Goal: Task Accomplishment & Management: Manage account settings

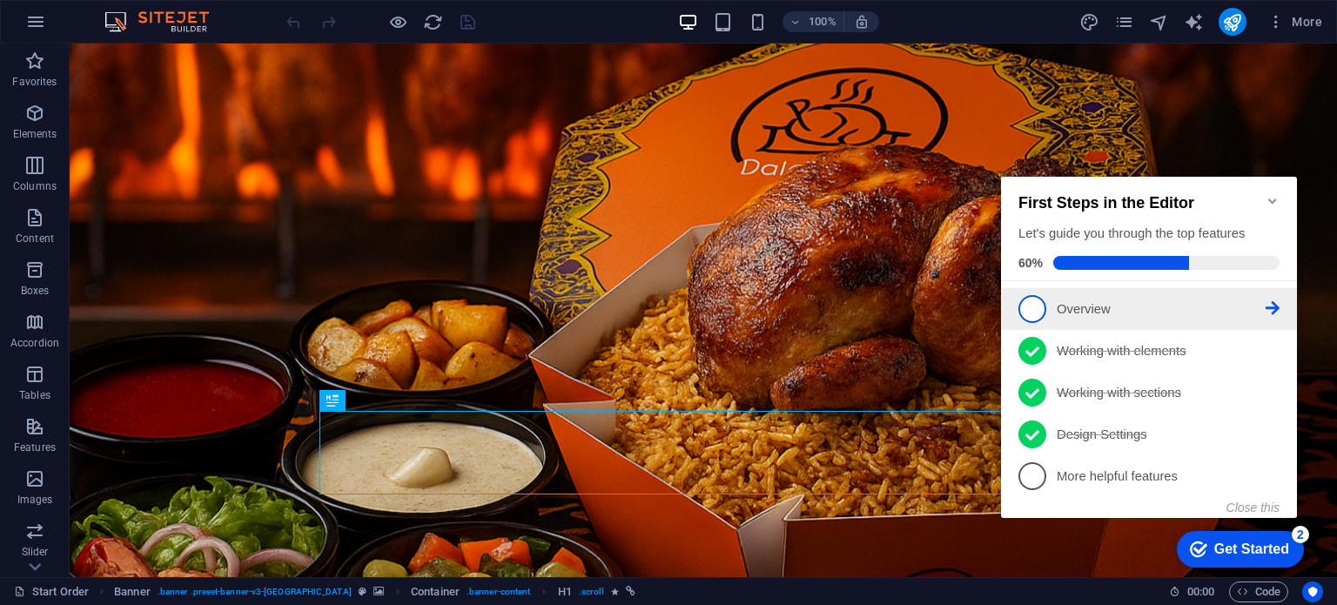
click at [1030, 296] on span "1" at bounding box center [1032, 309] width 28 height 28
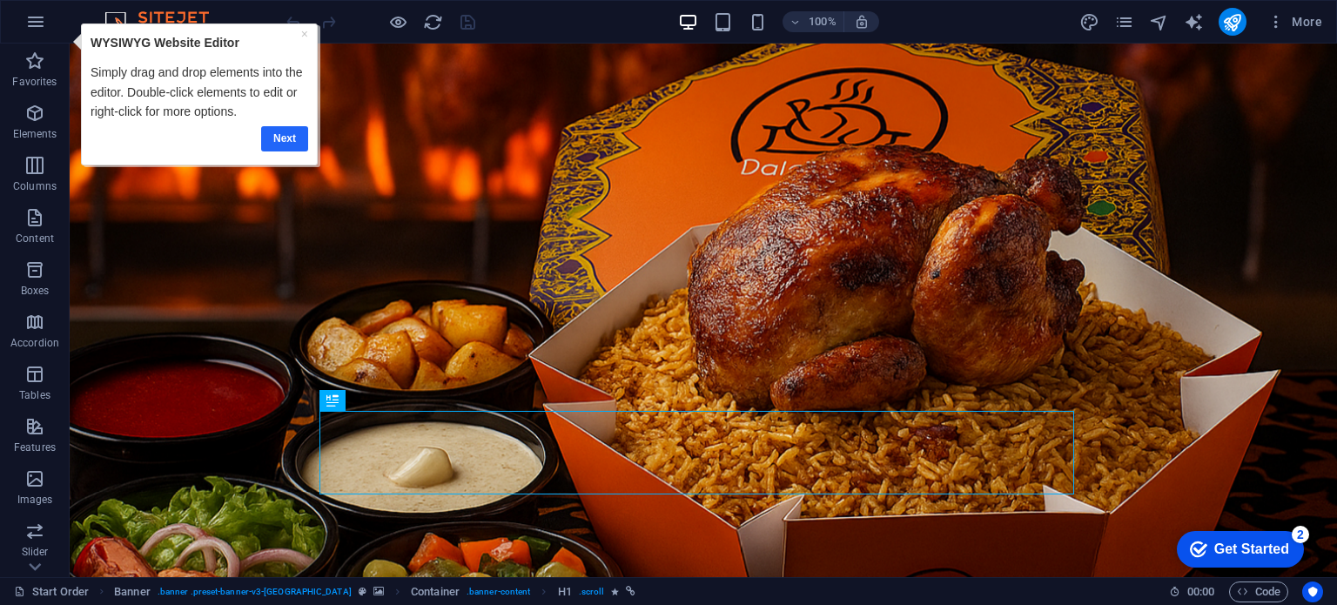
click at [295, 138] on link "Next" at bounding box center [284, 137] width 47 height 25
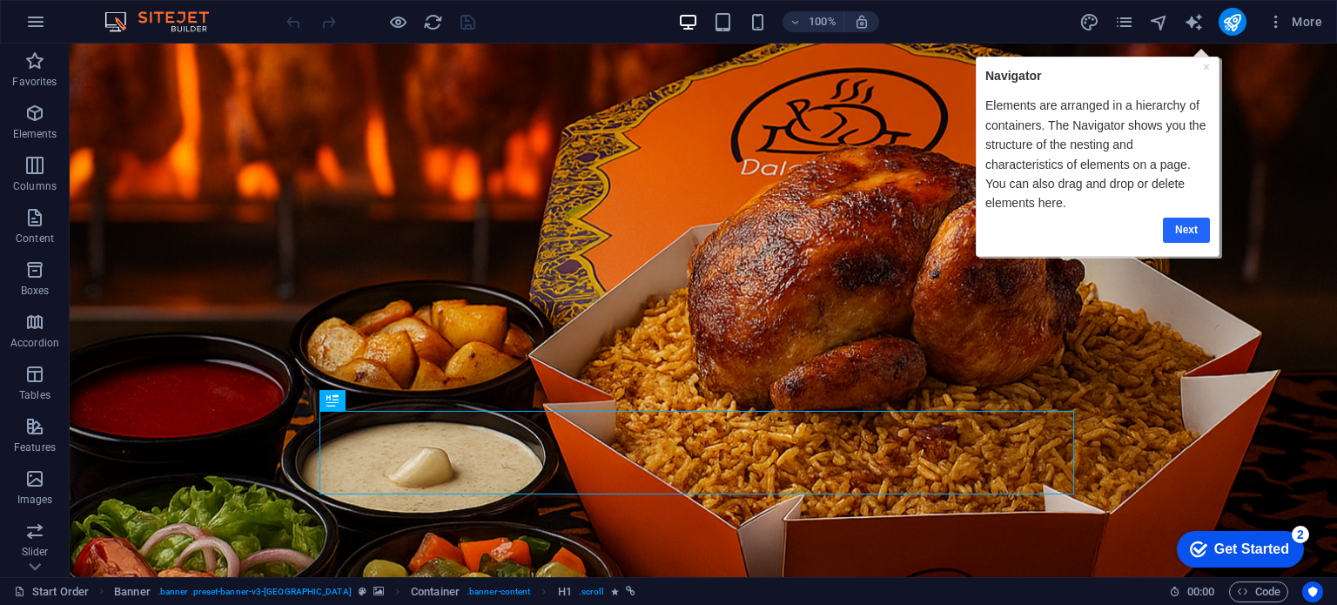
click at [1186, 227] on link "Next" at bounding box center [1185, 229] width 47 height 25
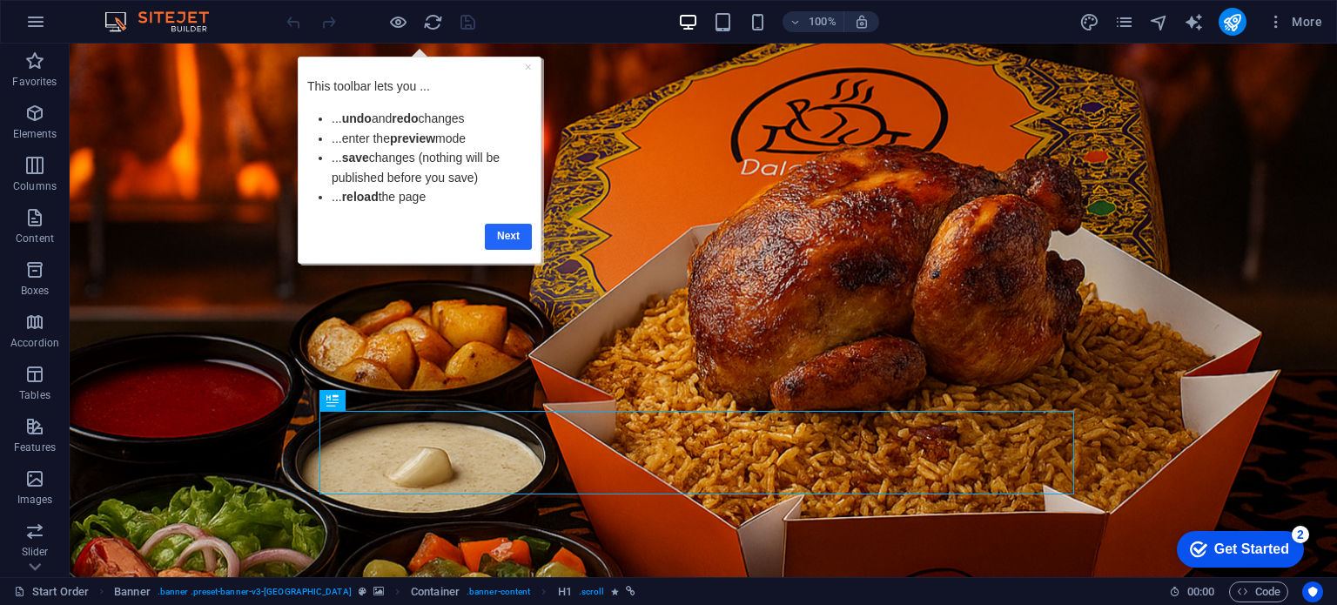
click at [512, 233] on link "Next" at bounding box center [508, 235] width 47 height 25
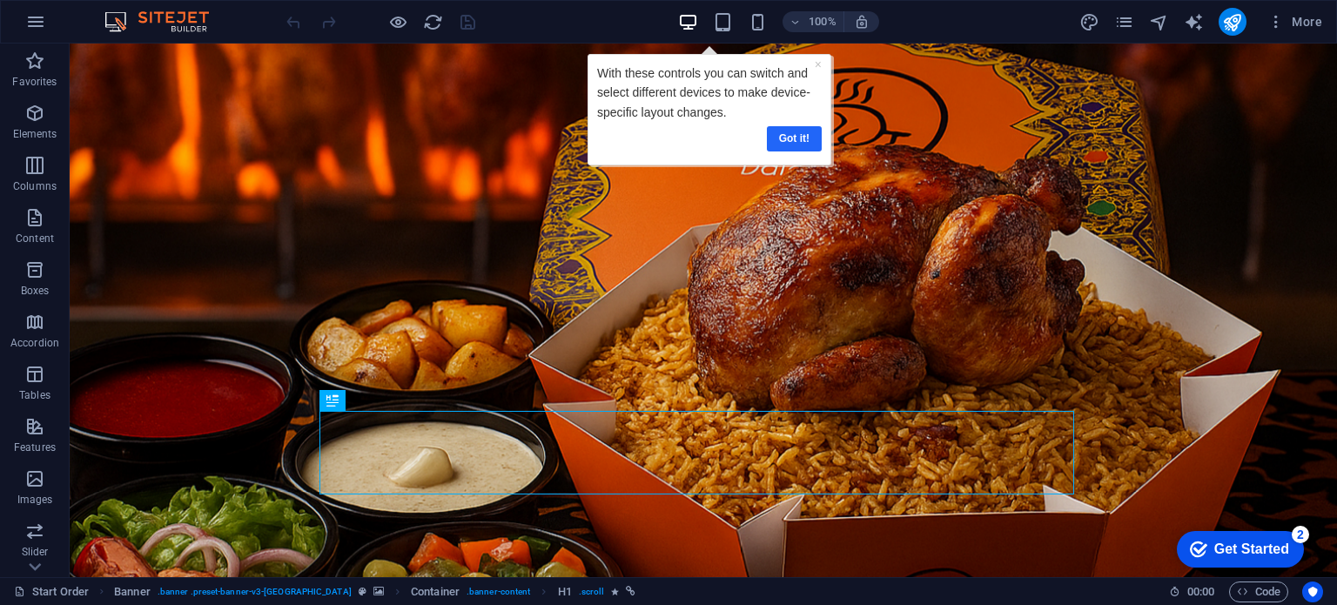
click at [796, 136] on link "Got it!" at bounding box center [793, 137] width 55 height 25
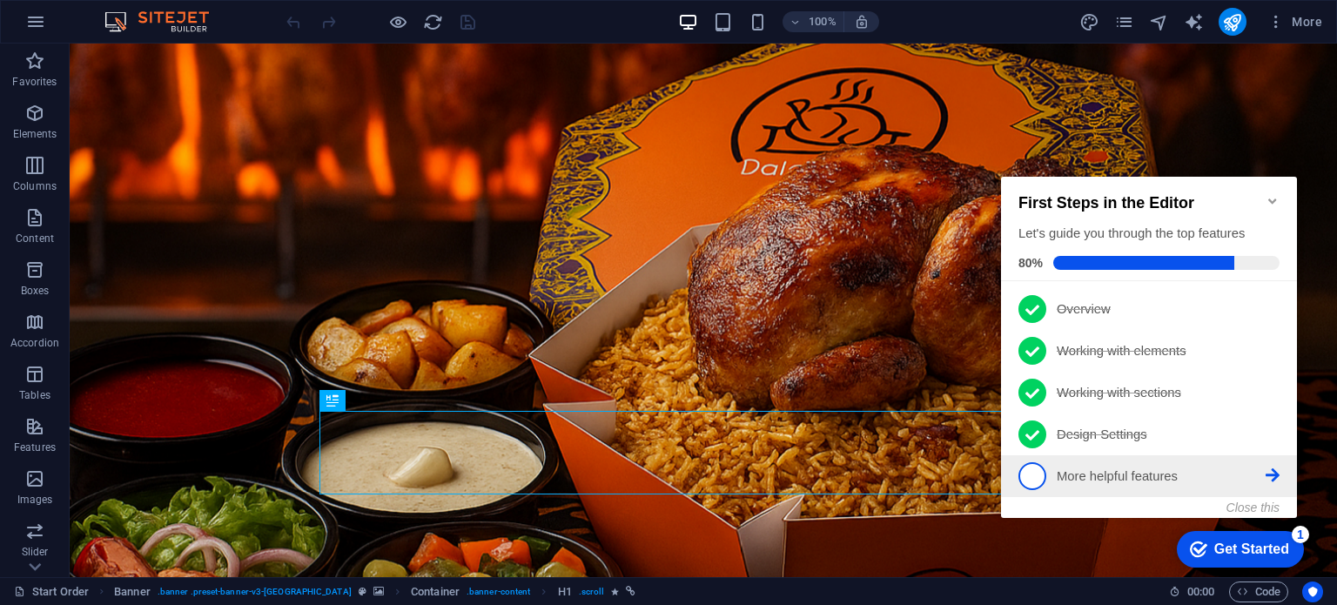
click at [1039, 480] on span "5" at bounding box center [1032, 476] width 28 height 28
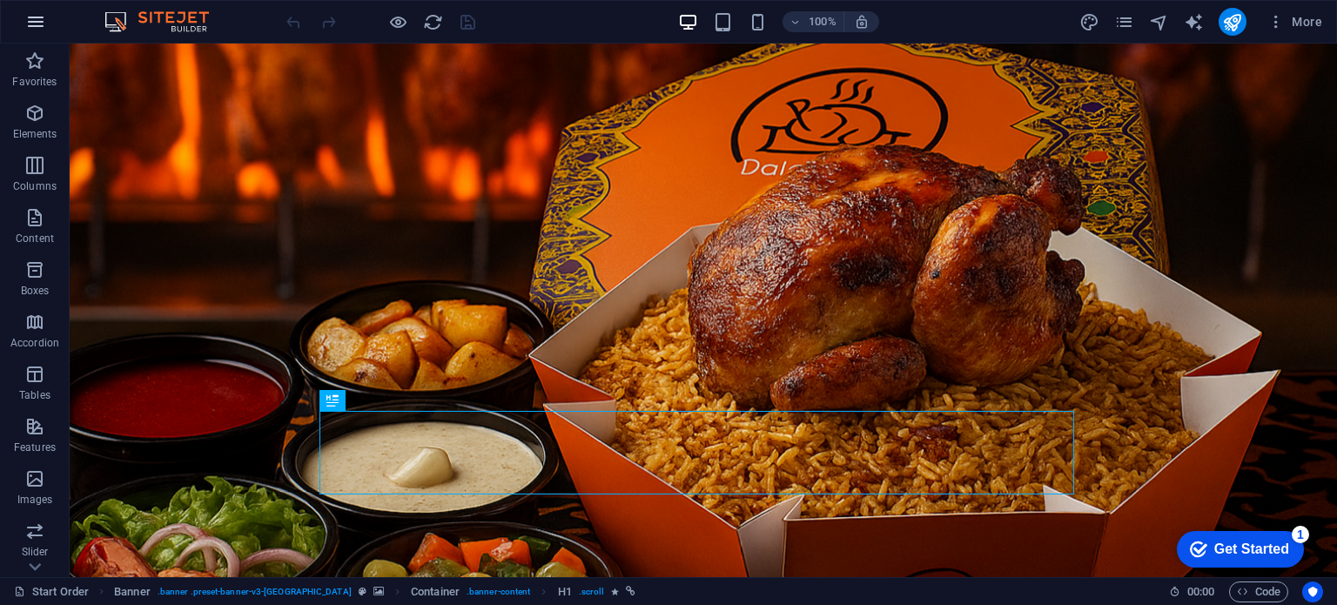
click at [24, 16] on button "button" at bounding box center [36, 22] width 42 height 42
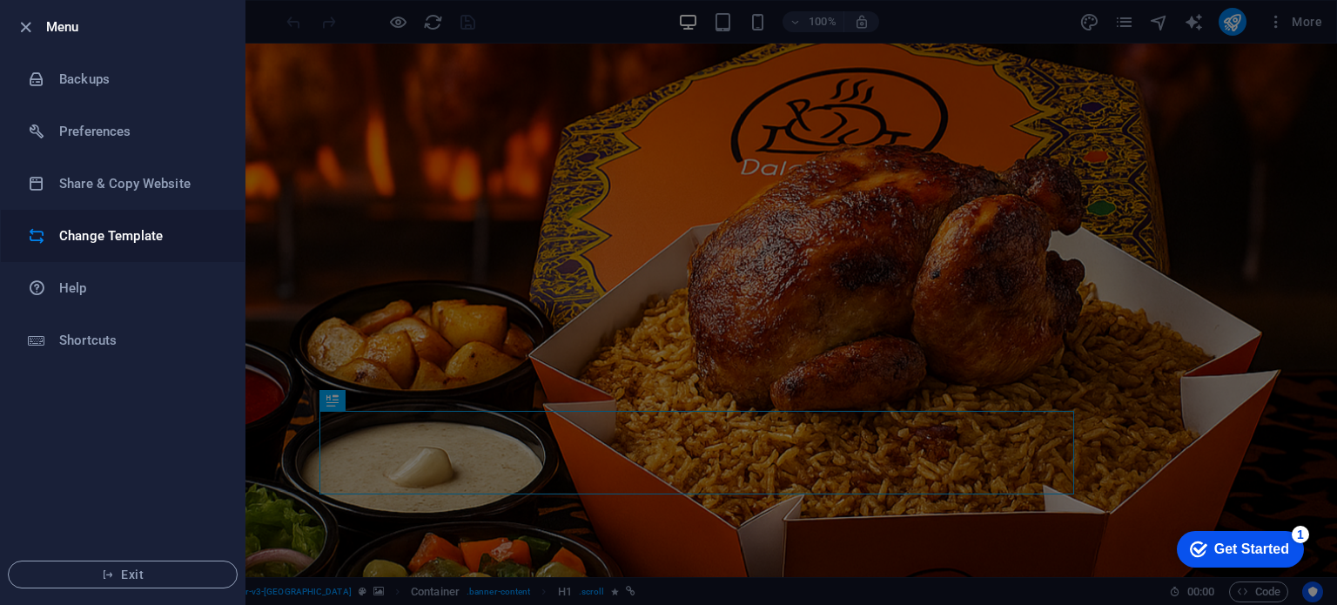
click at [115, 249] on li "Change Template" at bounding box center [123, 236] width 244 height 52
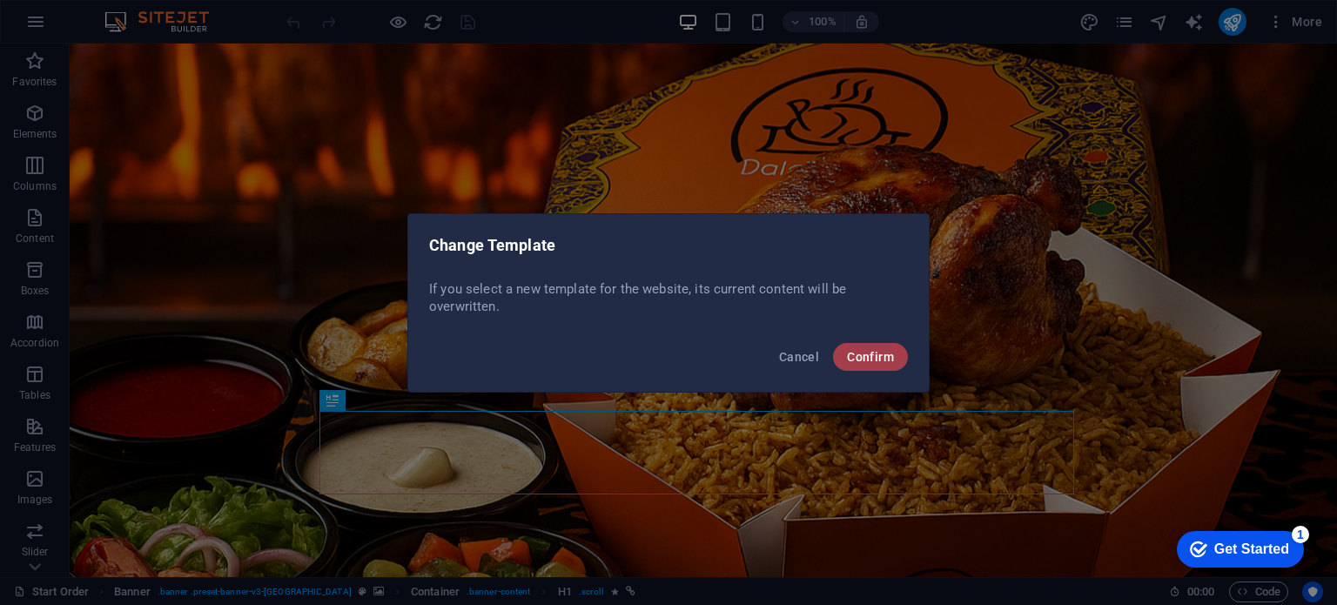
click at [862, 350] on span "Confirm" at bounding box center [870, 357] width 47 height 14
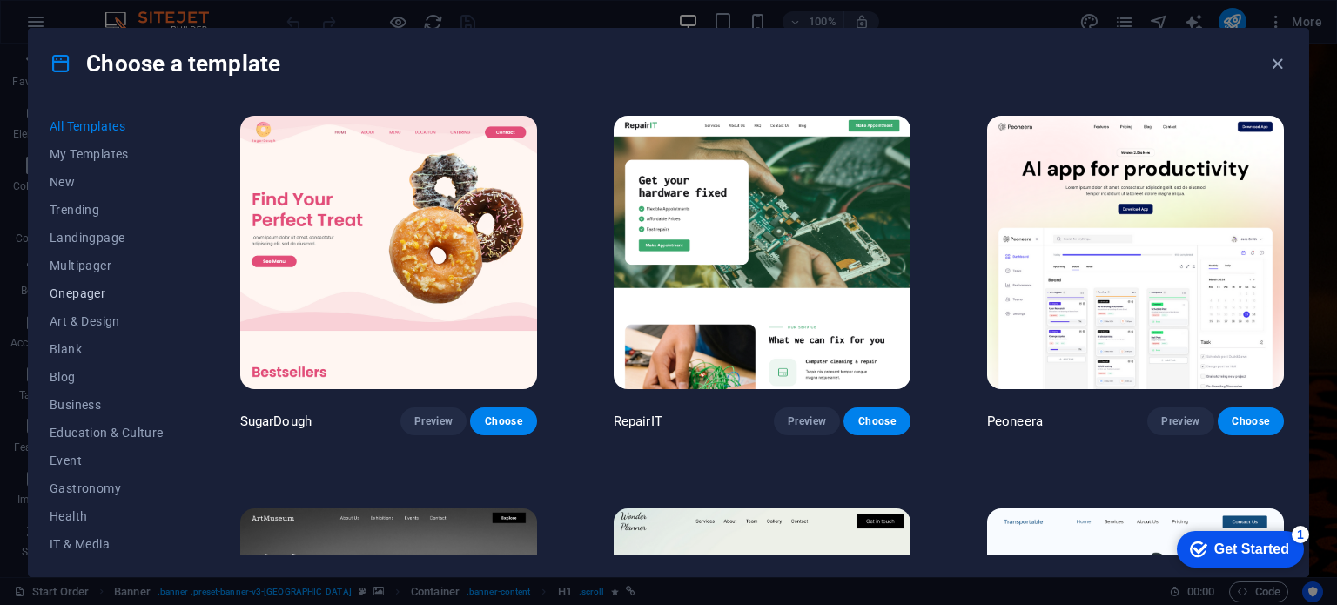
click at [84, 283] on button "Onepager" at bounding box center [107, 293] width 114 height 28
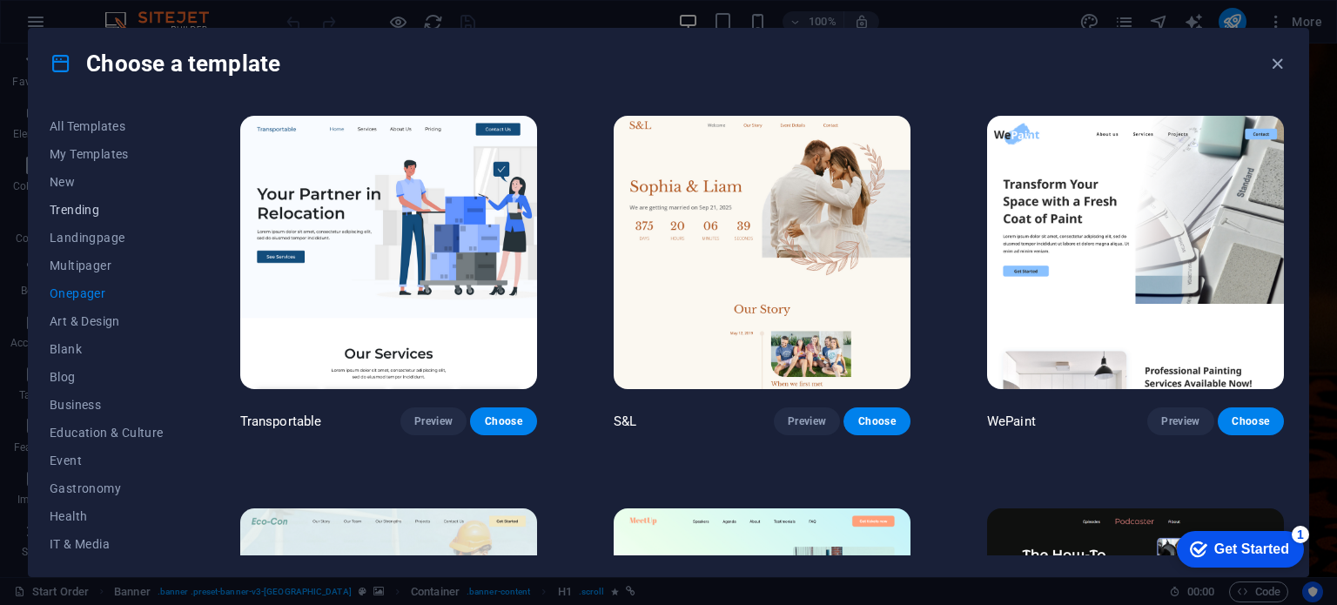
click at [90, 203] on span "Trending" at bounding box center [107, 210] width 114 height 14
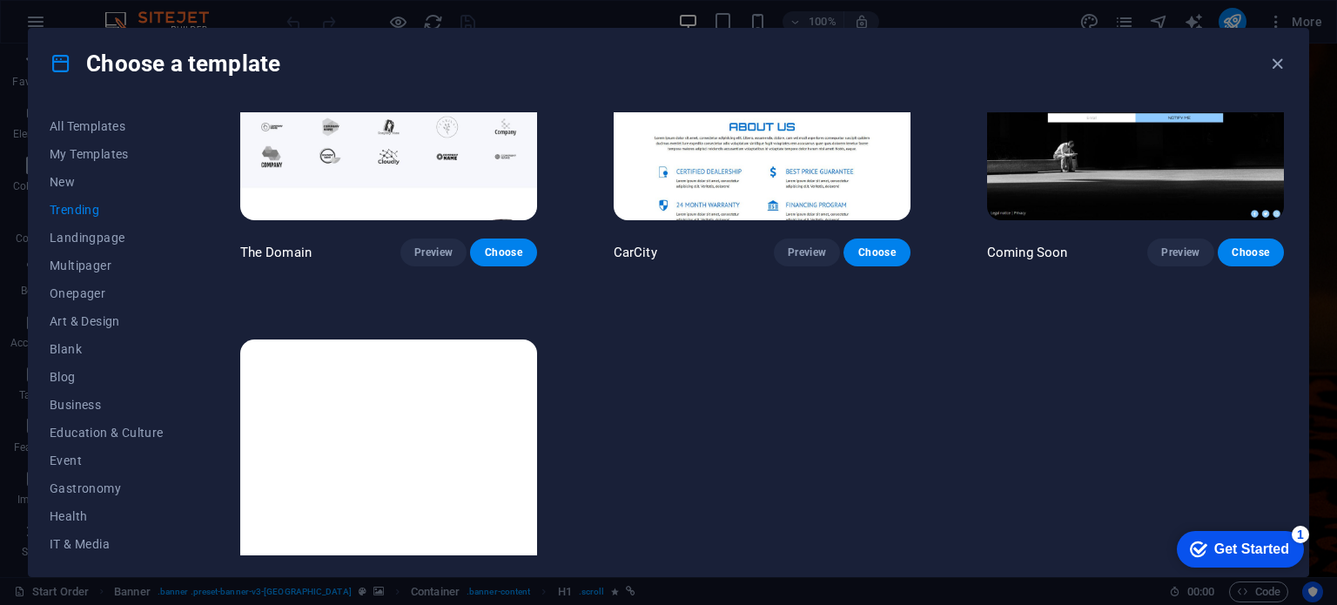
scroll to position [1833, 0]
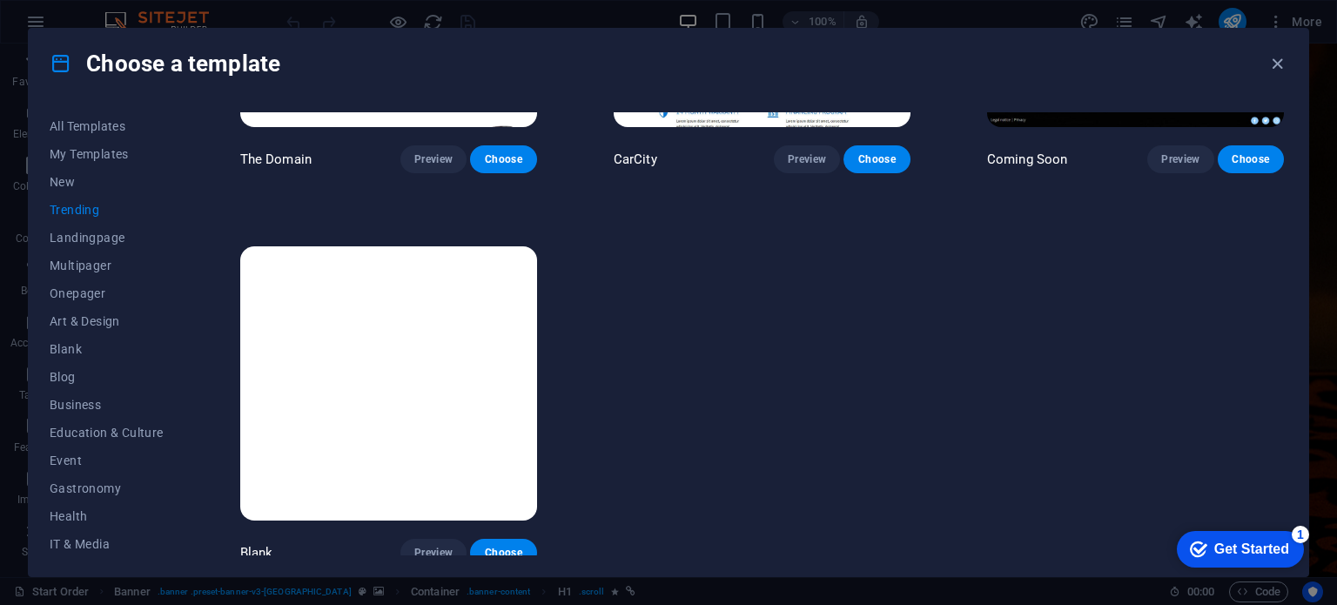
drag, startPoint x: 181, startPoint y: 259, endPoint x: 179, endPoint y: 288, distance: 28.8
click at [179, 288] on div "All Templates My Templates New Trending Landingpage Multipager Onepager Art & D…" at bounding box center [117, 333] width 135 height 443
click at [70, 395] on button "Business" at bounding box center [107, 405] width 114 height 28
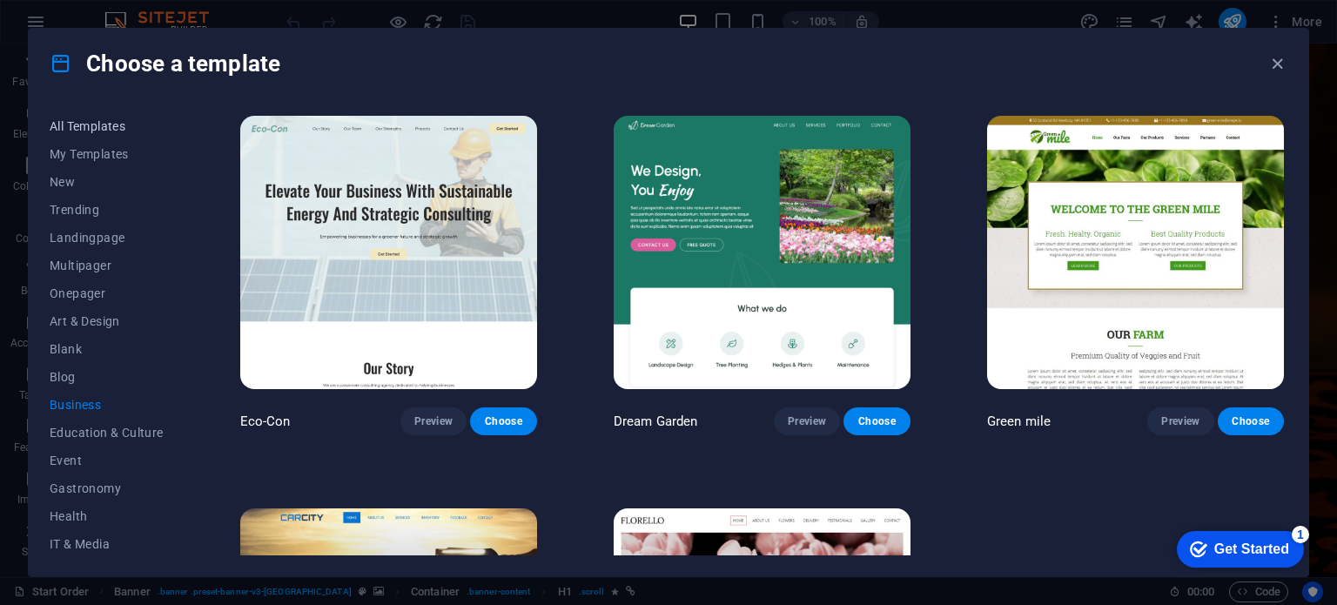
click at [114, 122] on span "All Templates" at bounding box center [107, 126] width 114 height 14
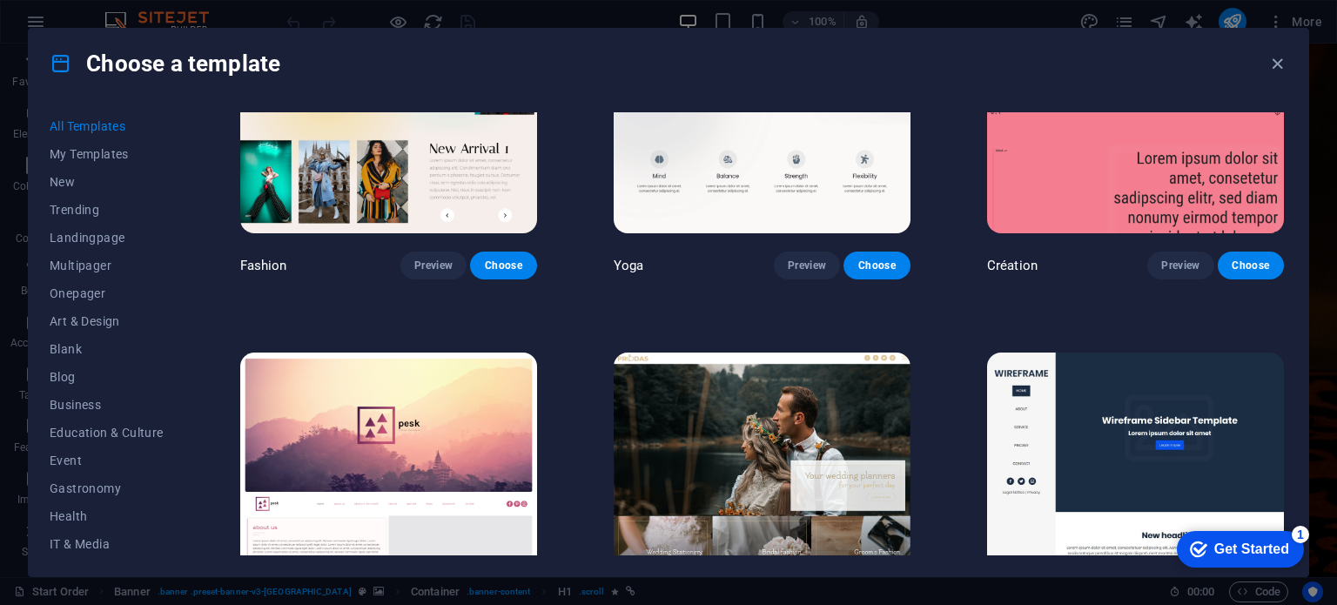
scroll to position [6116, 0]
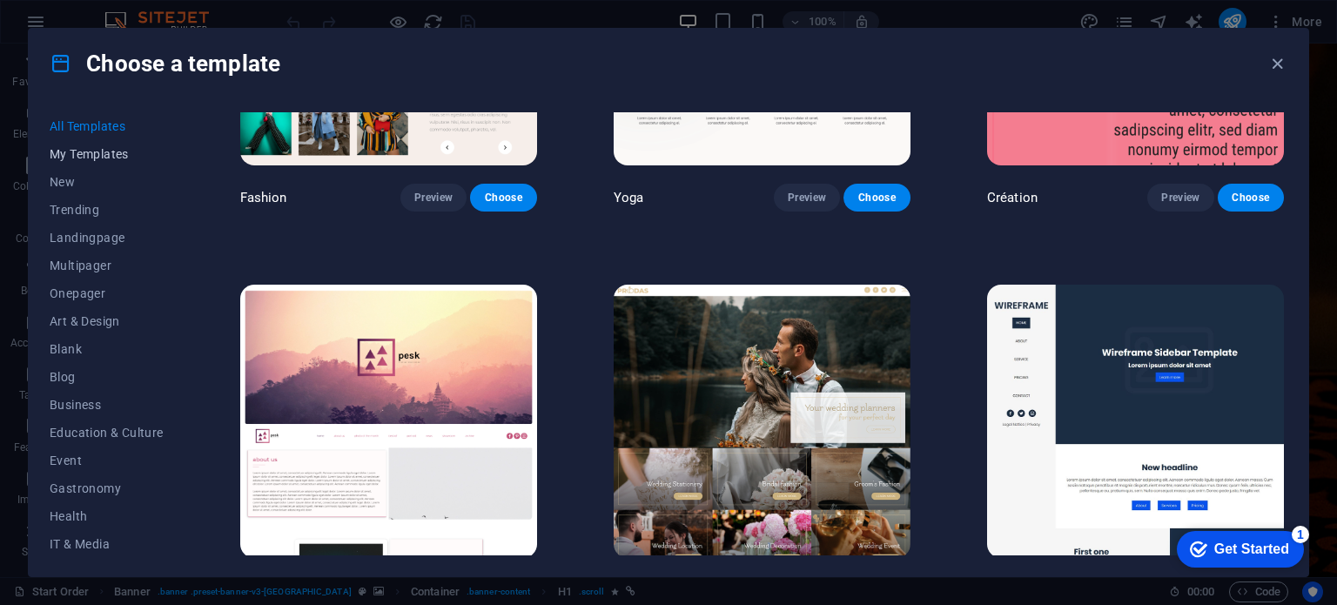
click at [103, 155] on span "My Templates" at bounding box center [107, 154] width 114 height 14
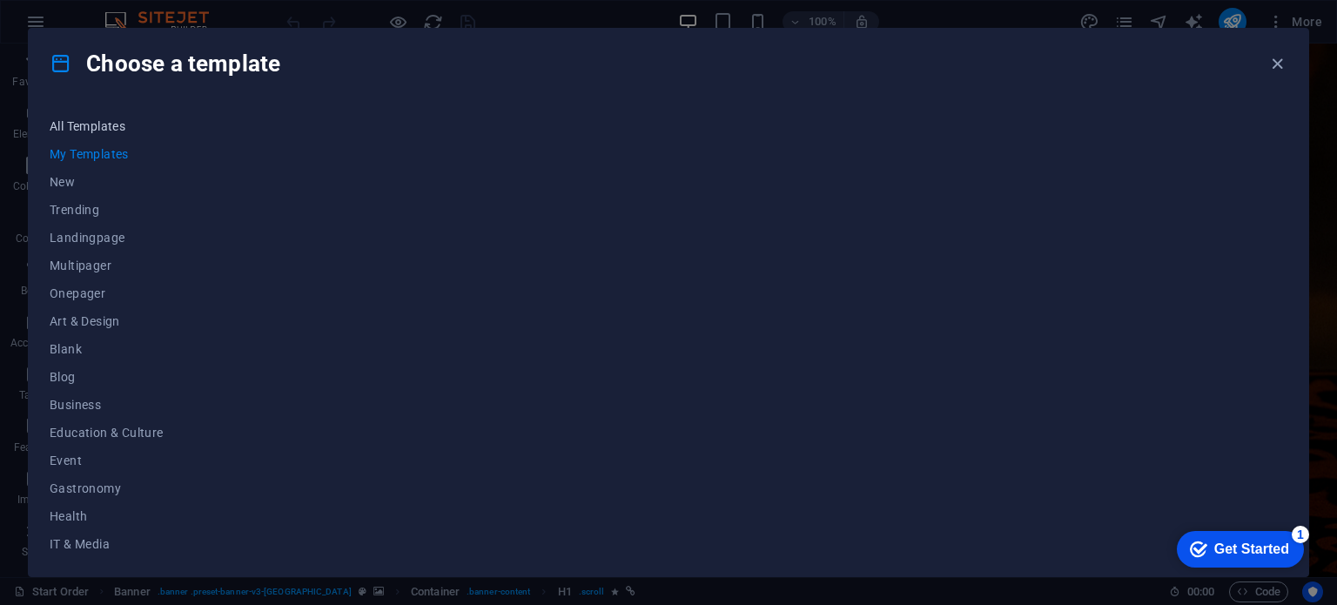
click at [77, 130] on span "All Templates" at bounding box center [107, 126] width 114 height 14
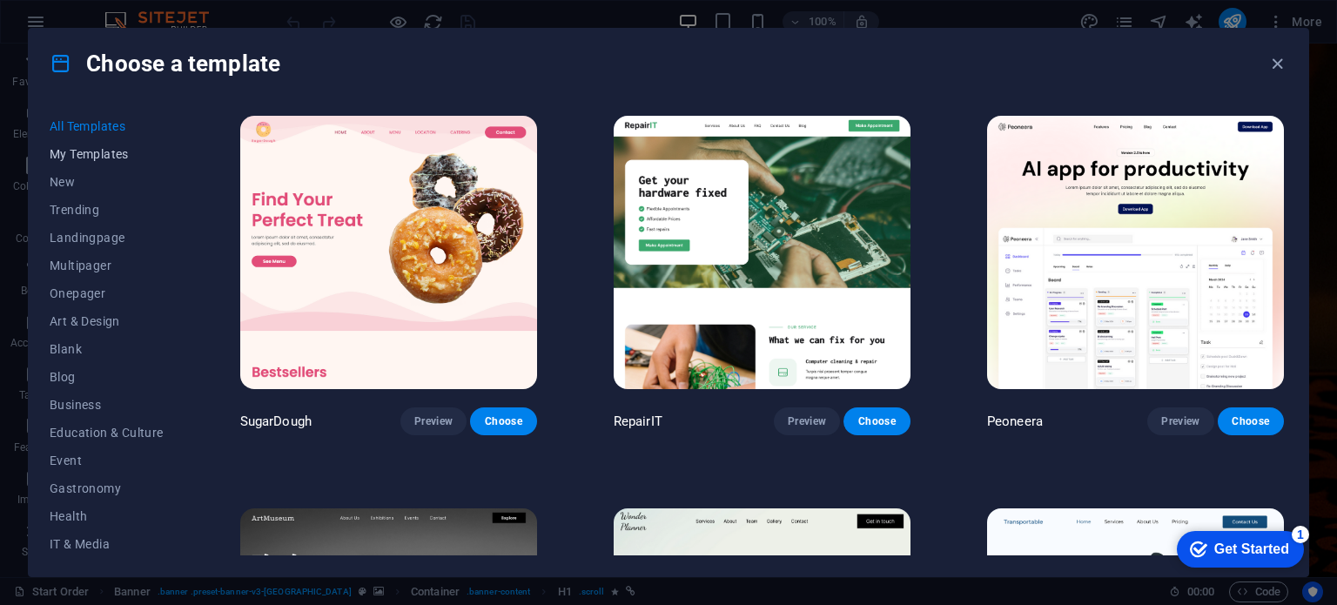
click at [84, 147] on span "My Templates" at bounding box center [107, 154] width 114 height 14
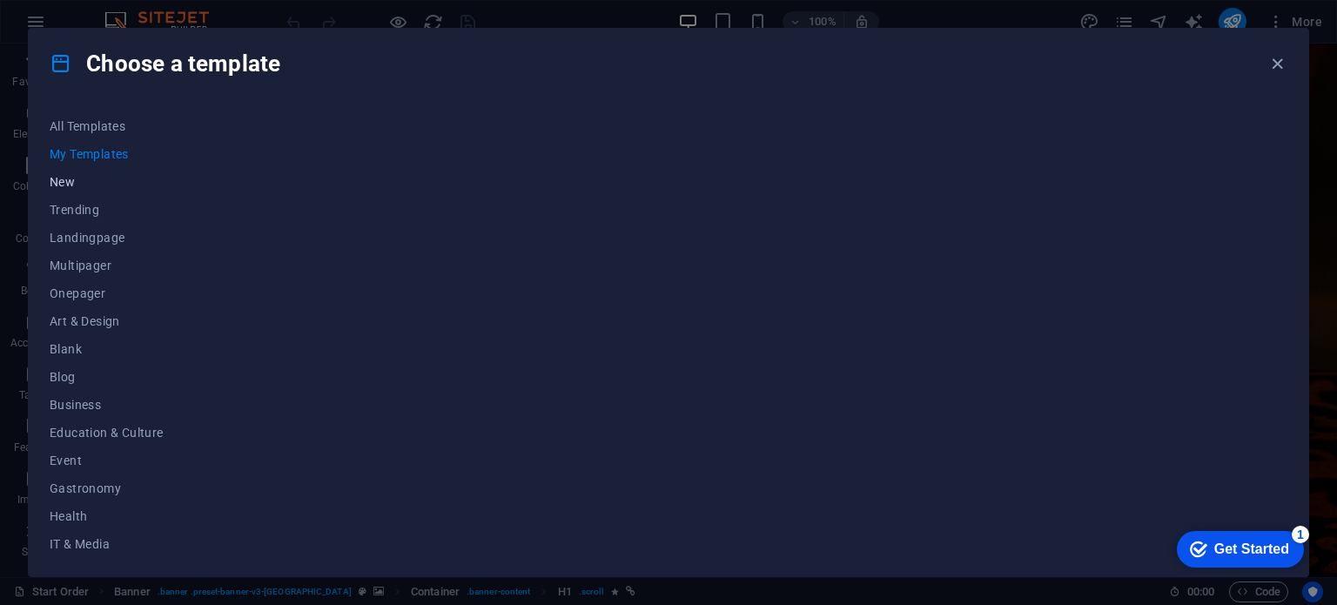
click at [66, 177] on span "New" at bounding box center [107, 182] width 114 height 14
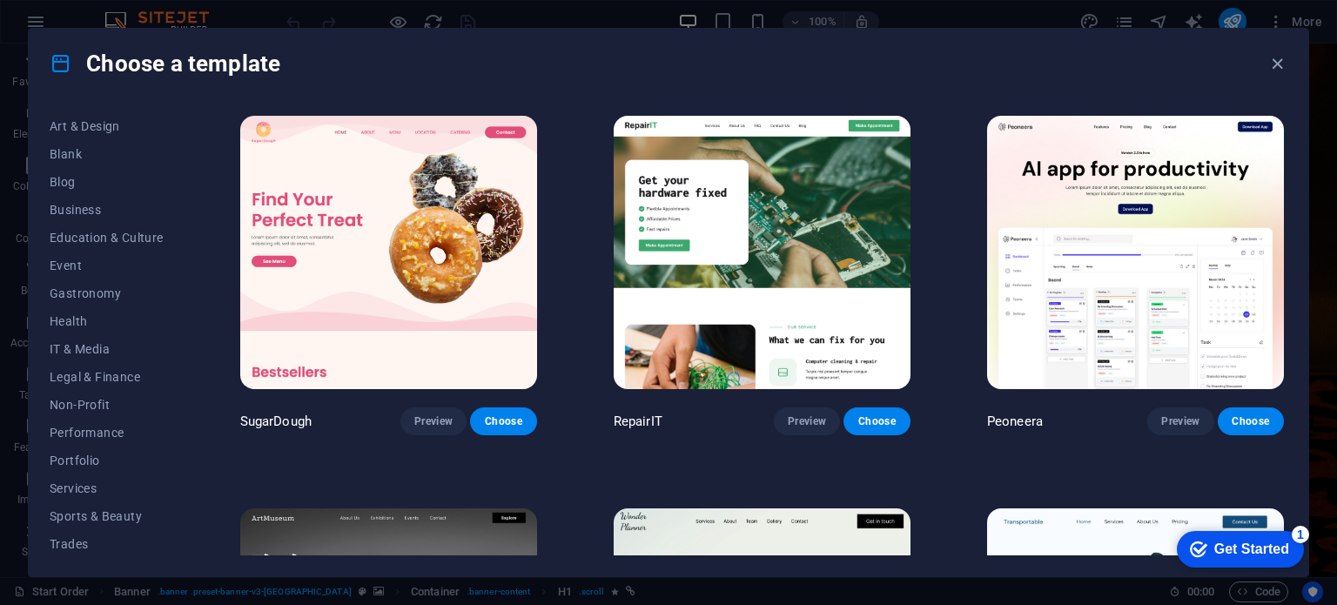
scroll to position [252, 0]
click at [87, 532] on button "Wireframe" at bounding box center [107, 542] width 114 height 28
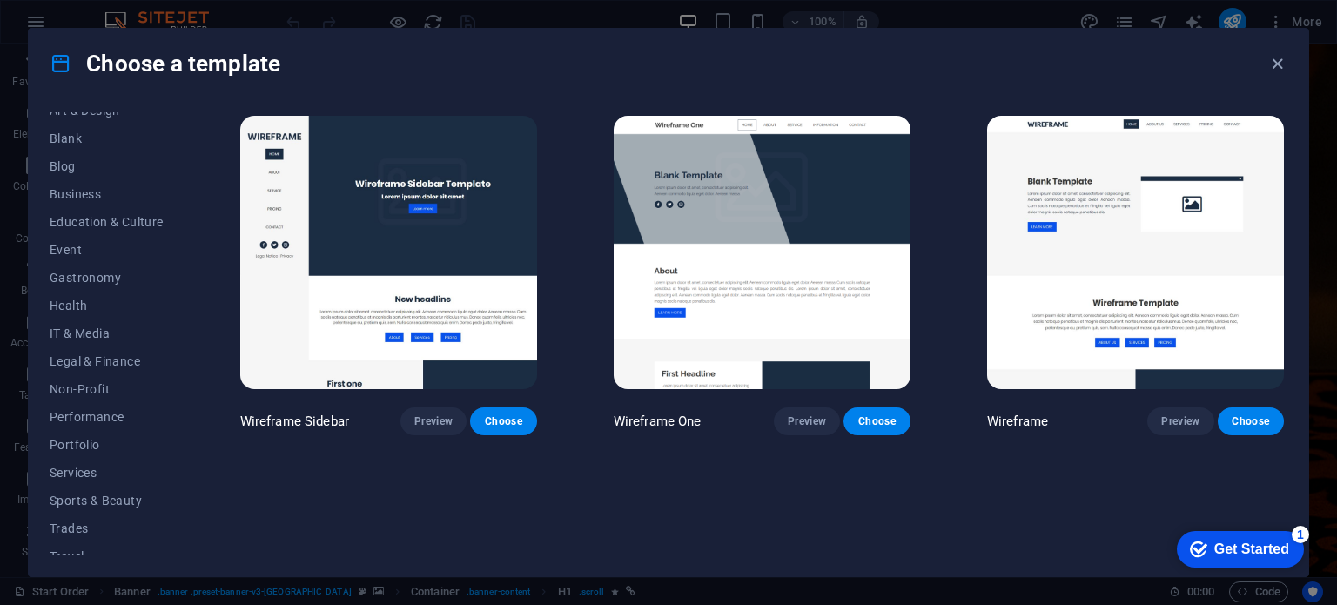
scroll to position [206, 0]
click at [70, 307] on span "Health" at bounding box center [107, 310] width 114 height 14
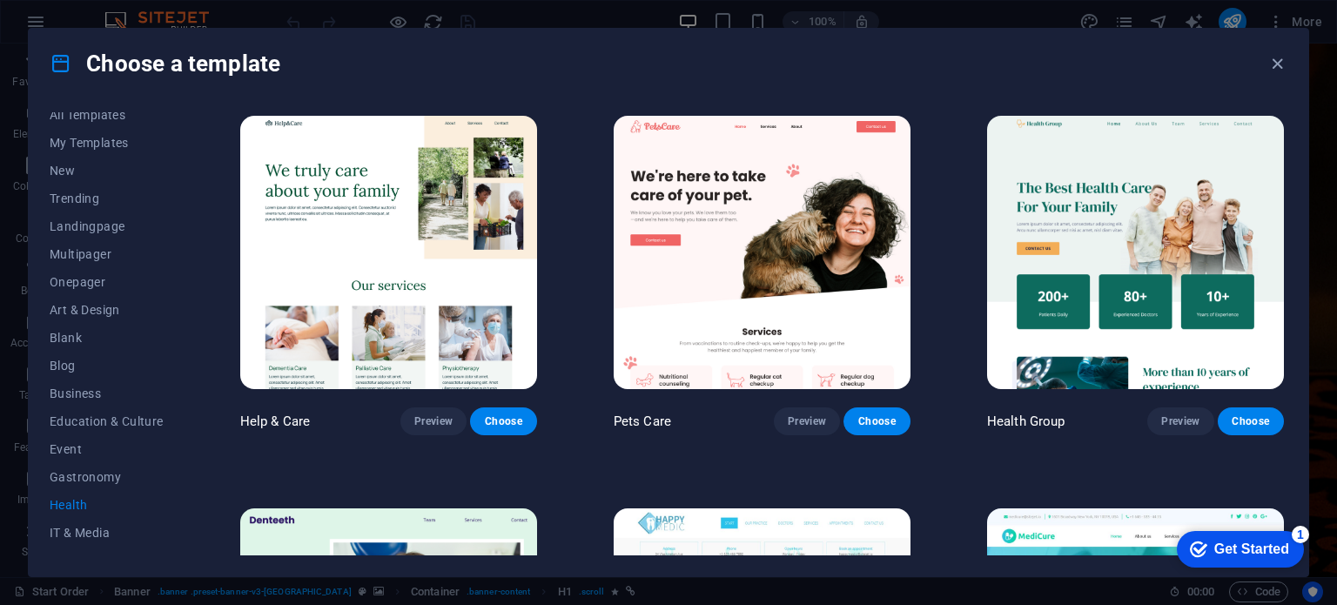
scroll to position [0, 0]
click at [1282, 64] on icon "button" at bounding box center [1277, 64] width 20 height 20
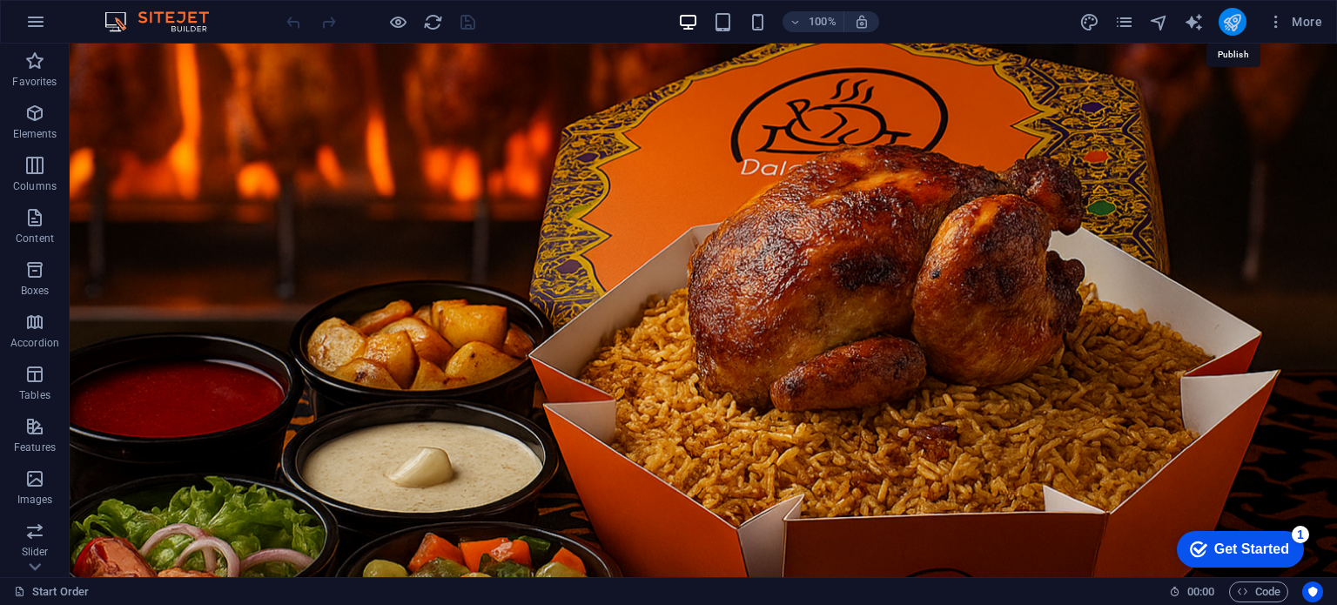
click at [1235, 18] on icon "publish" at bounding box center [1232, 22] width 20 height 20
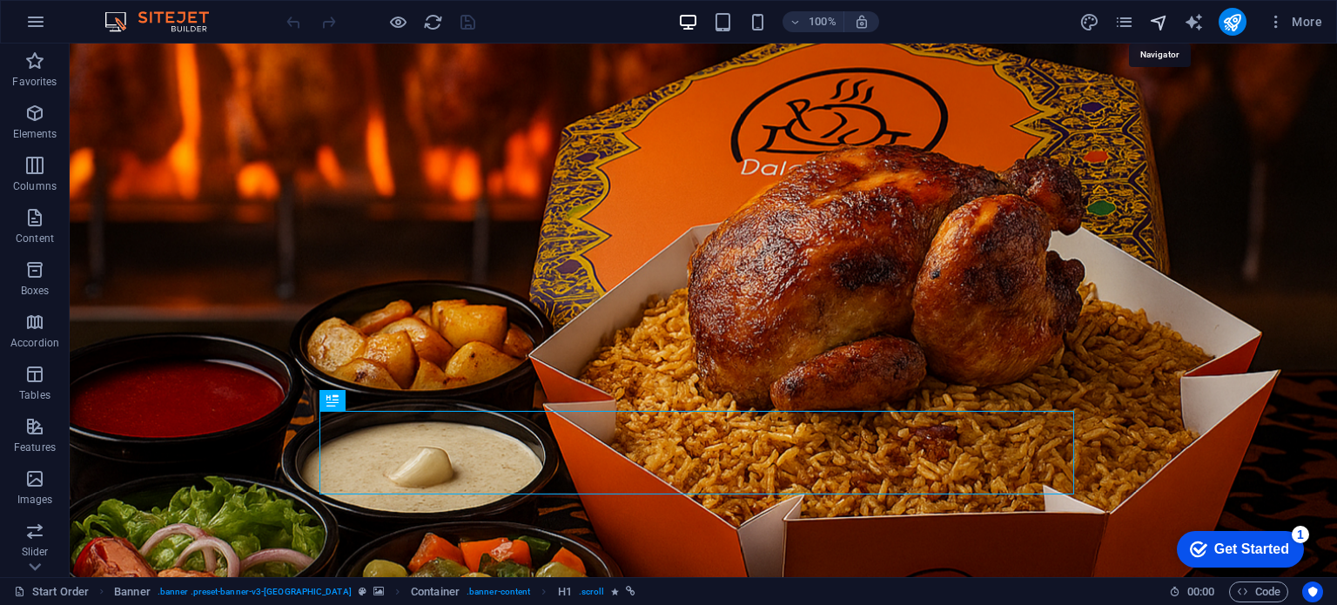
click at [1159, 23] on icon "navigator" at bounding box center [1159, 22] width 20 height 20
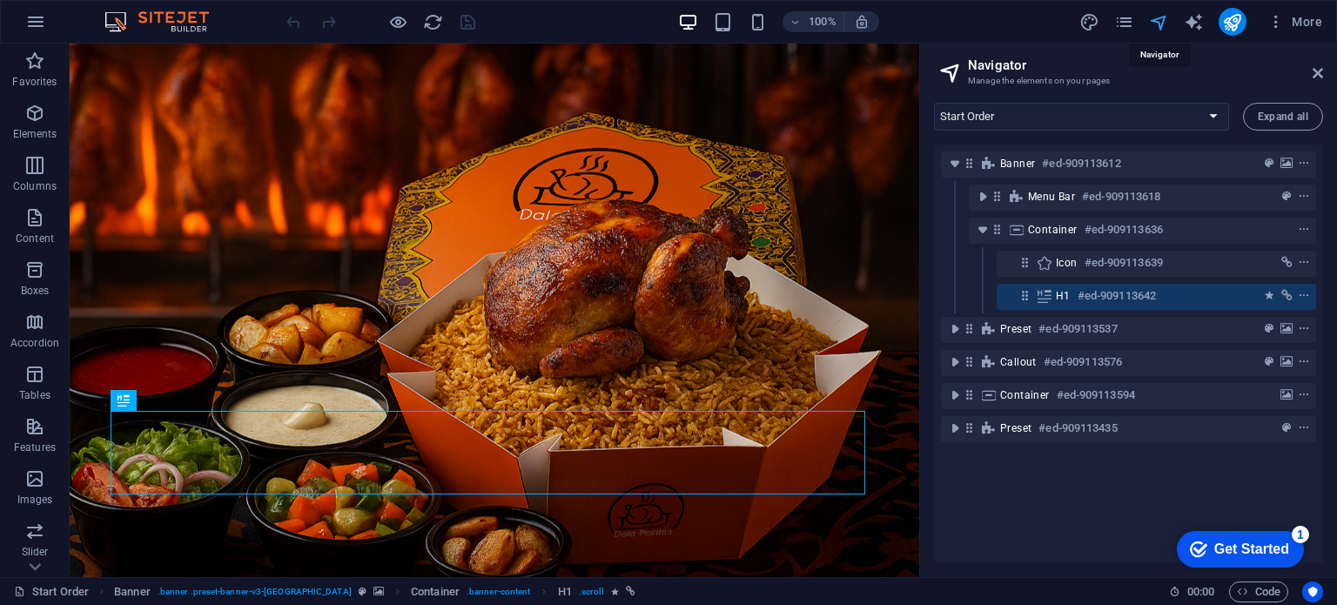
click at [1164, 23] on icon "navigator" at bounding box center [1159, 22] width 20 height 20
click at [1120, 15] on icon "pages" at bounding box center [1124, 22] width 20 height 20
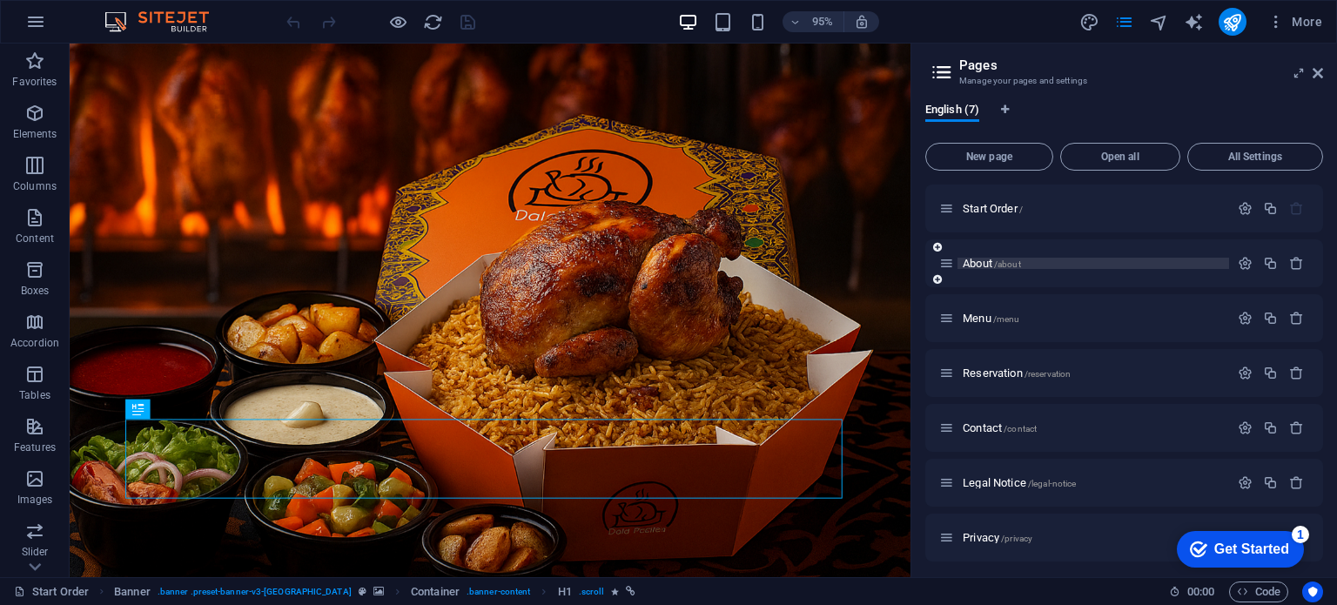
click at [969, 263] on span "About /about" at bounding box center [992, 263] width 58 height 13
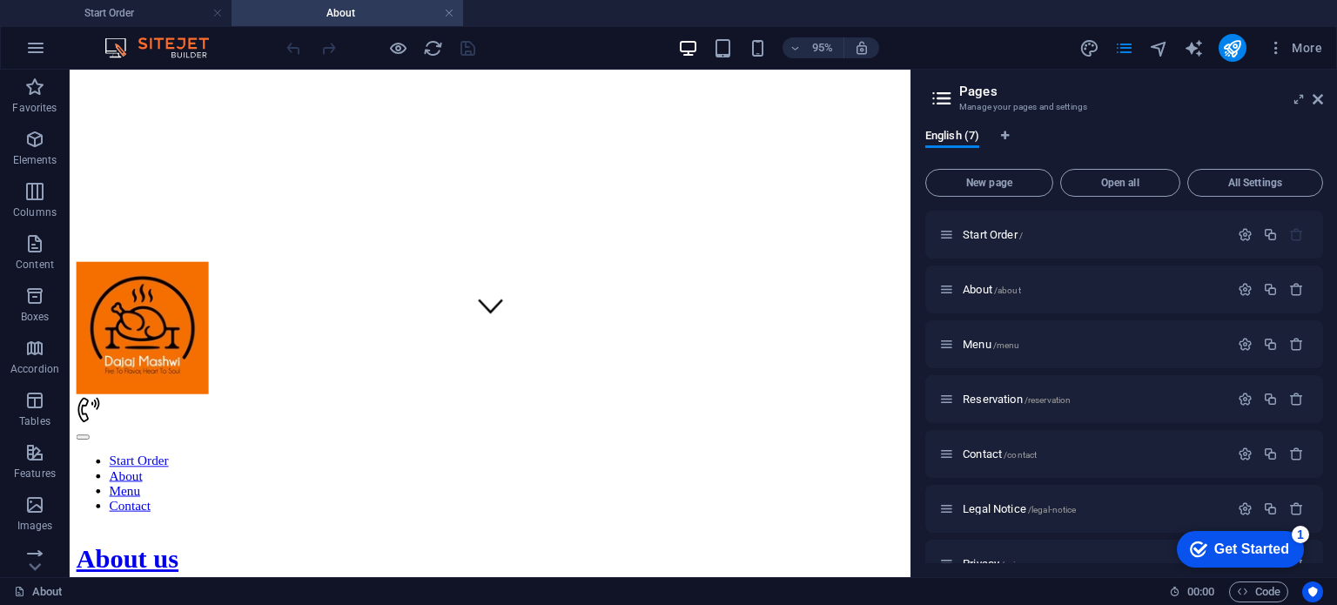
scroll to position [10, 0]
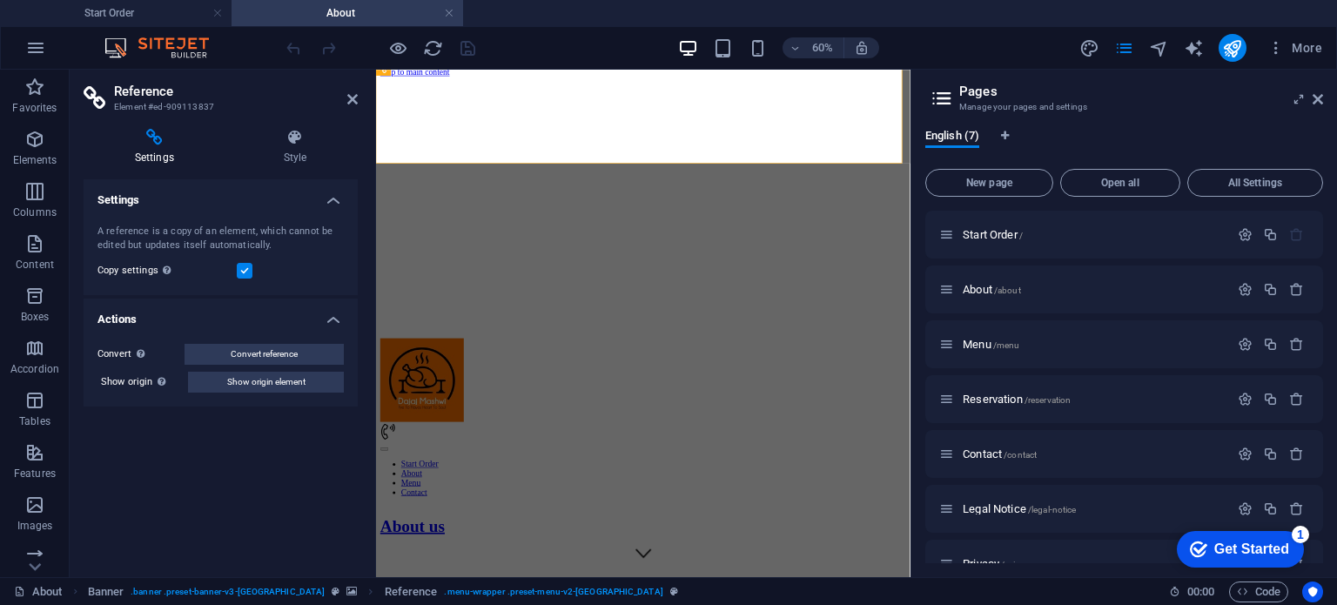
click at [167, 141] on icon at bounding box center [155, 137] width 142 height 17
click at [355, 93] on icon at bounding box center [352, 99] width 10 height 14
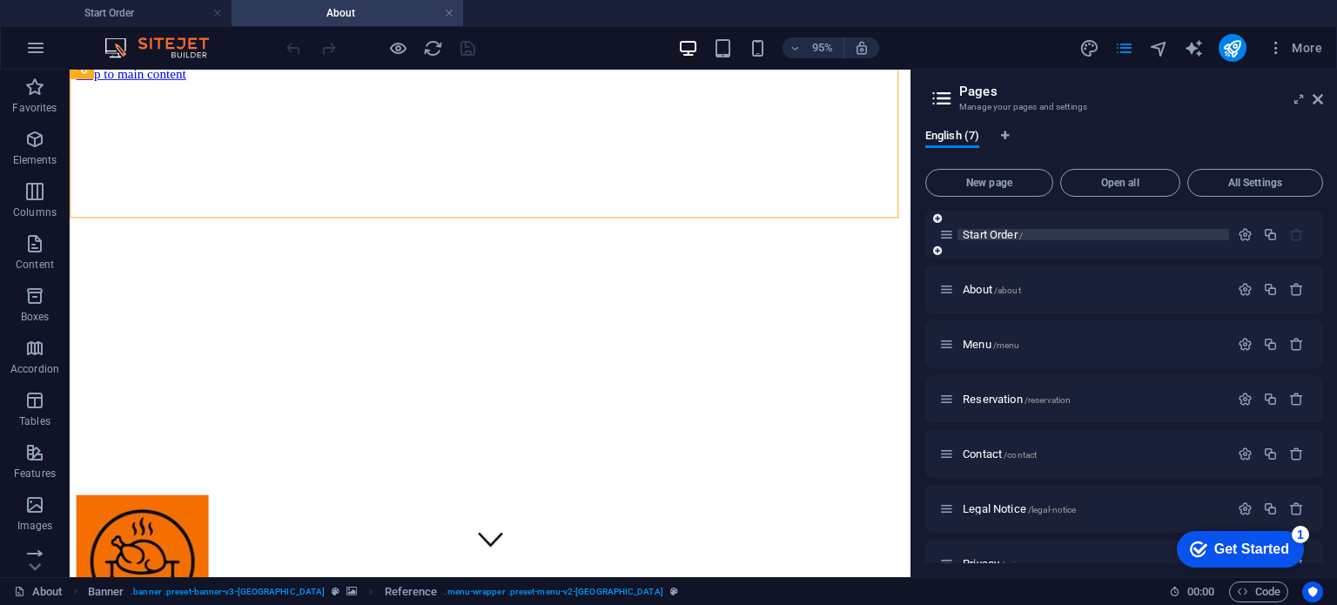
click at [983, 236] on span "Start Order /" at bounding box center [993, 234] width 60 height 13
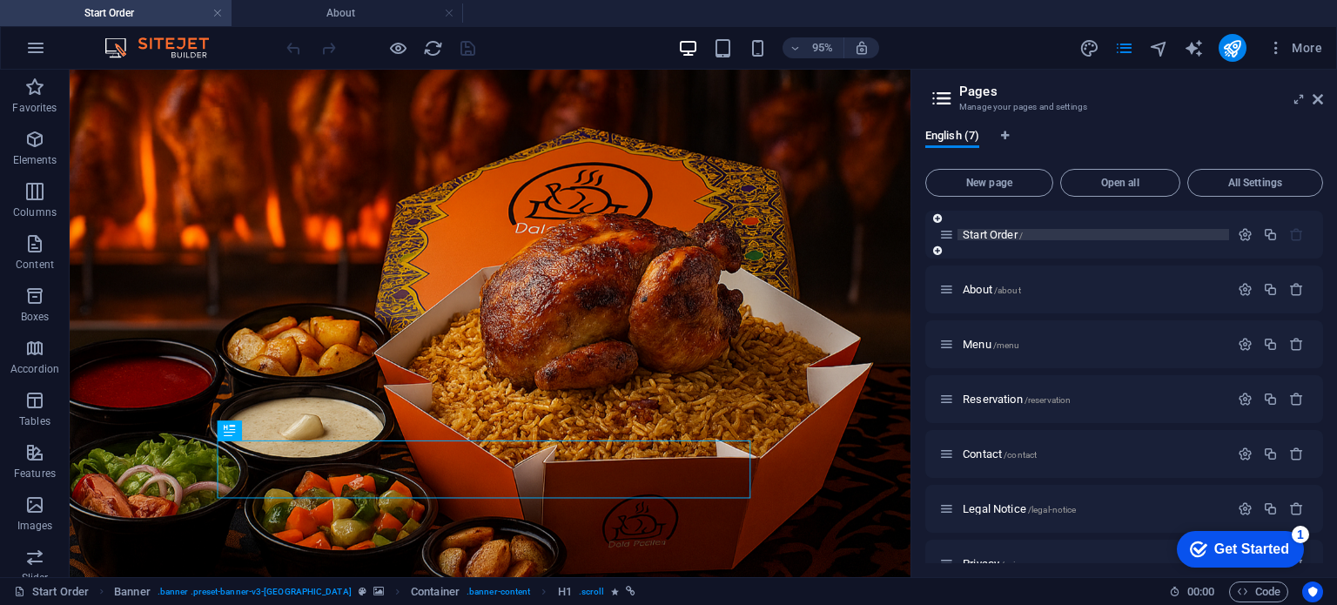
scroll to position [0, 0]
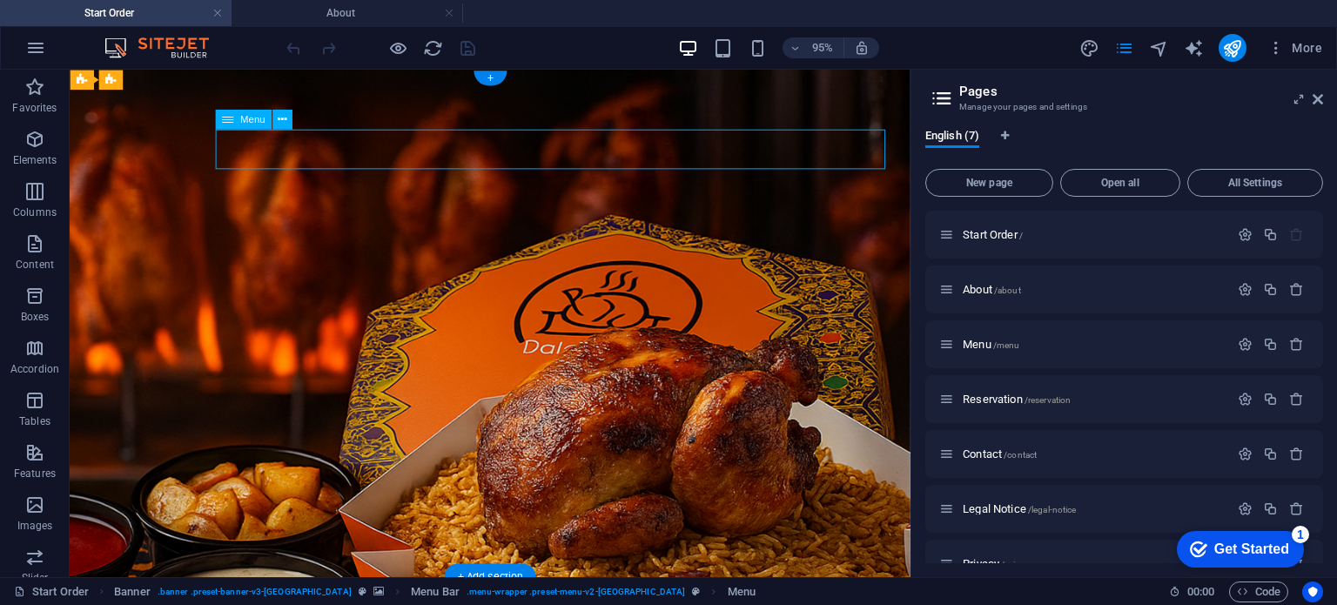
select select
select select "1"
select select
select select "2"
select select
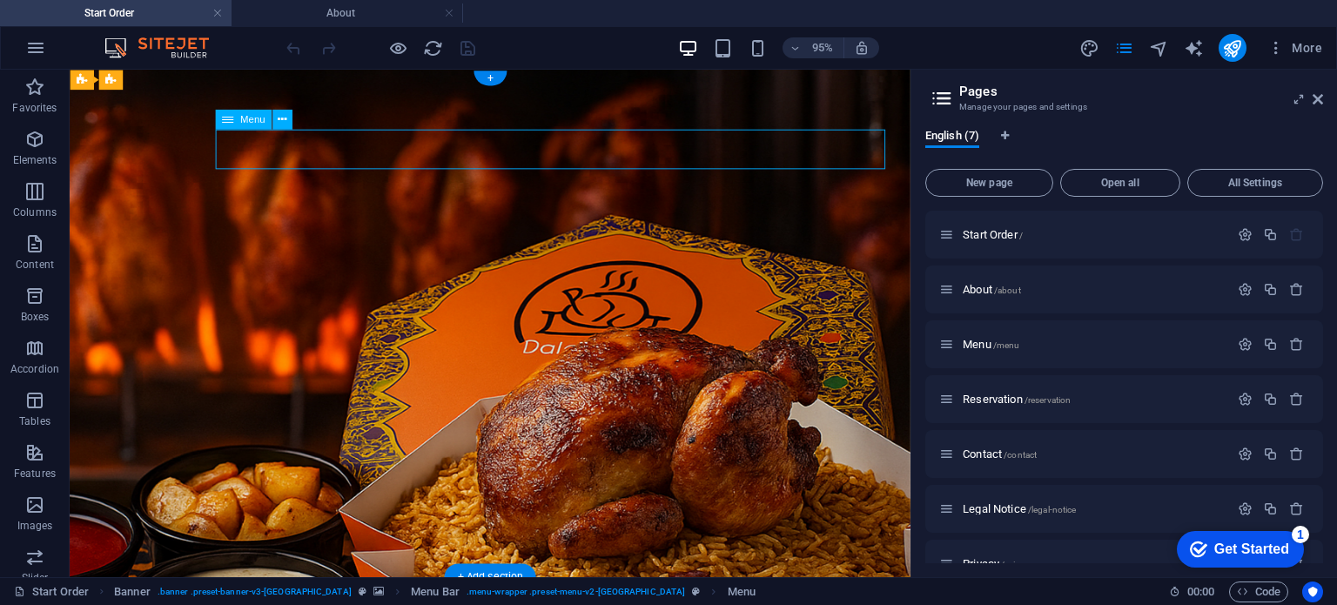
select select "4"
select select
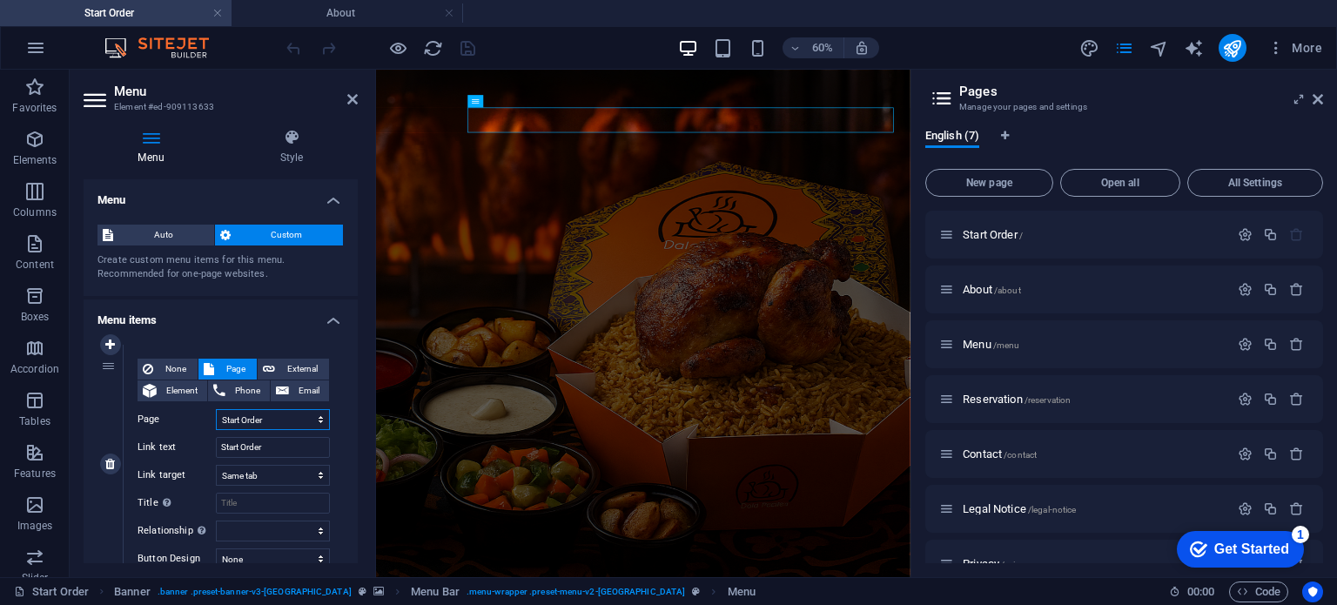
click at [242, 423] on select "Start Order About Menu Reservation Contact Legal Notice Privacy" at bounding box center [273, 419] width 114 height 21
click at [251, 441] on input "Start Order" at bounding box center [273, 447] width 114 height 21
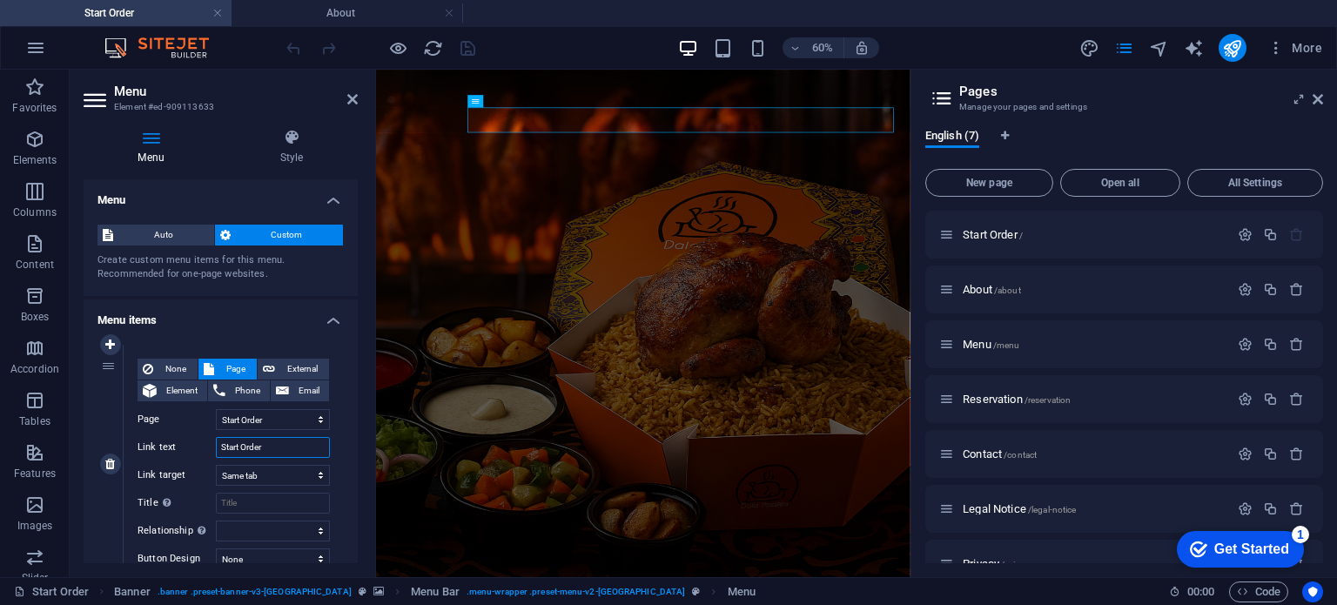
click at [251, 441] on input "Start Order" at bounding box center [273, 447] width 114 height 21
type input "HO"
select select
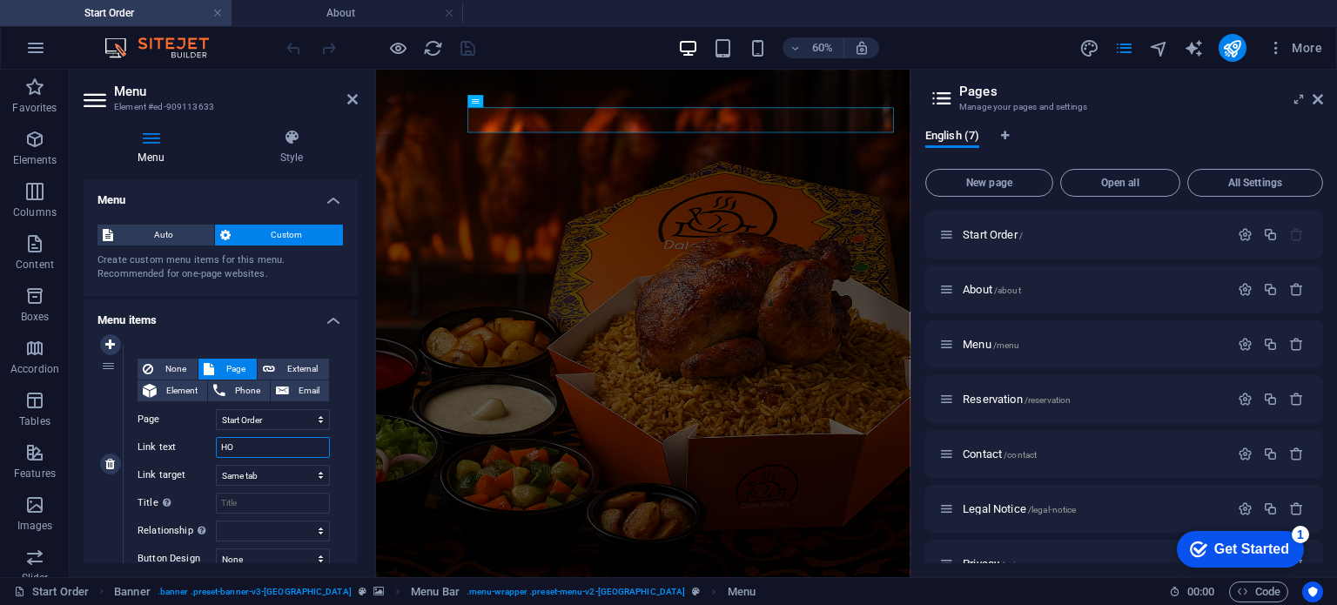
select select
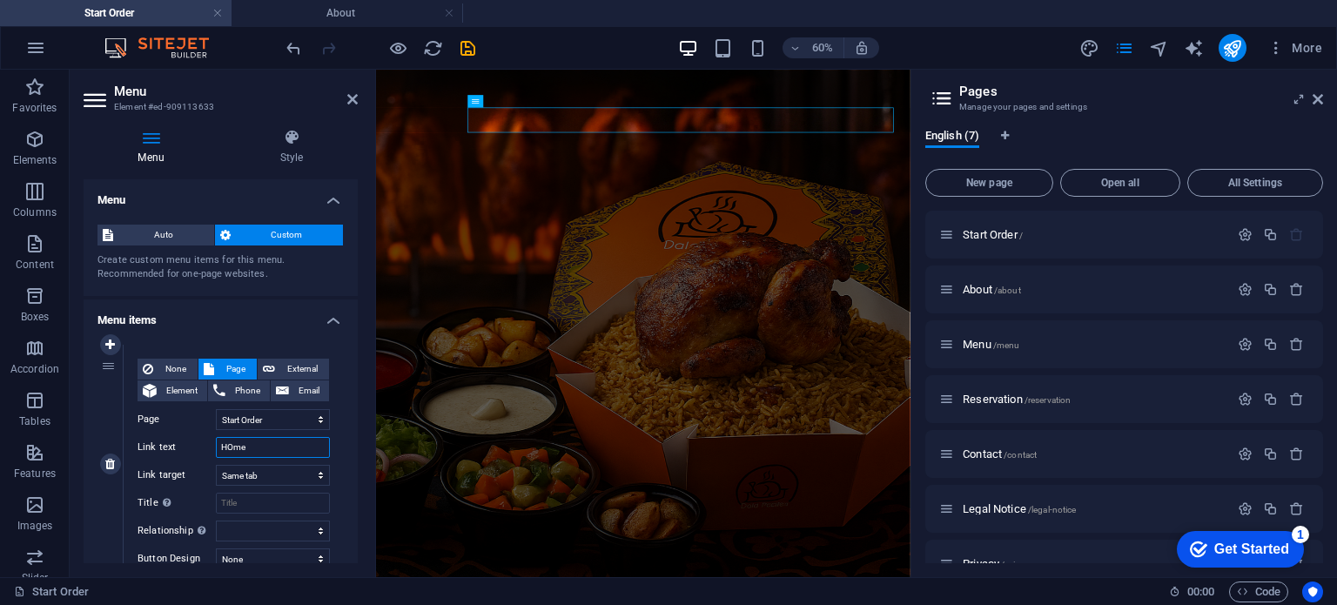
type input "HOm"
select select
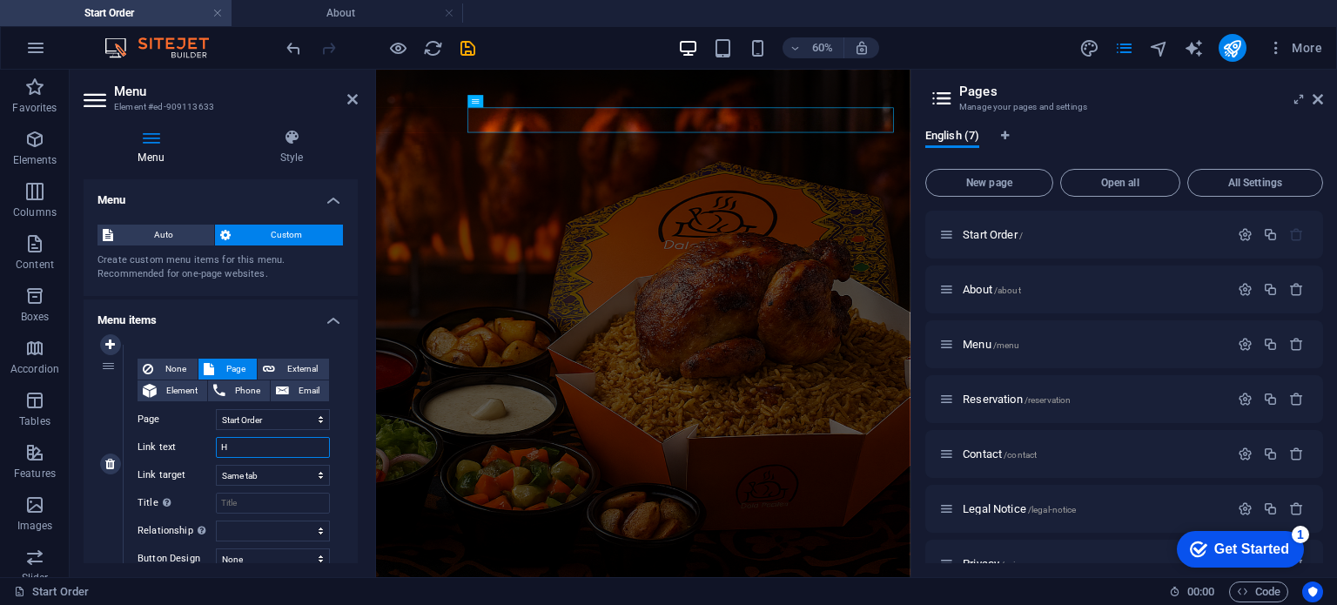
type input "Ho"
select select
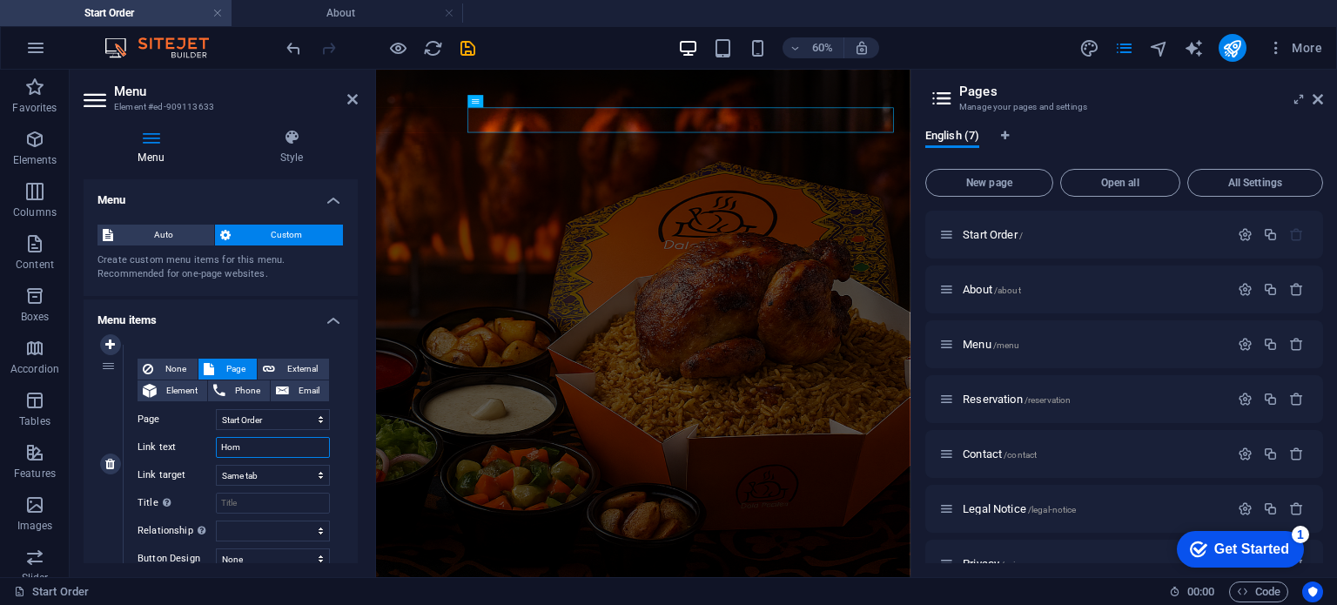
type input "Home"
select select
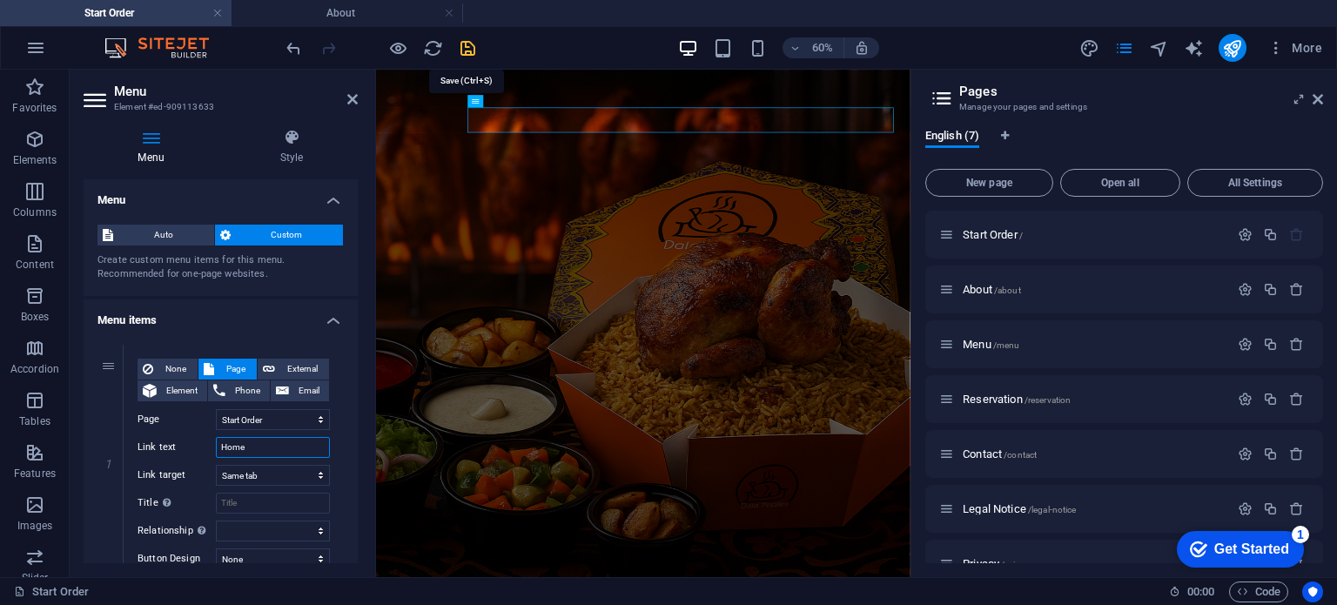
type input "Home"
click at [463, 46] on icon "save" at bounding box center [468, 48] width 20 height 20
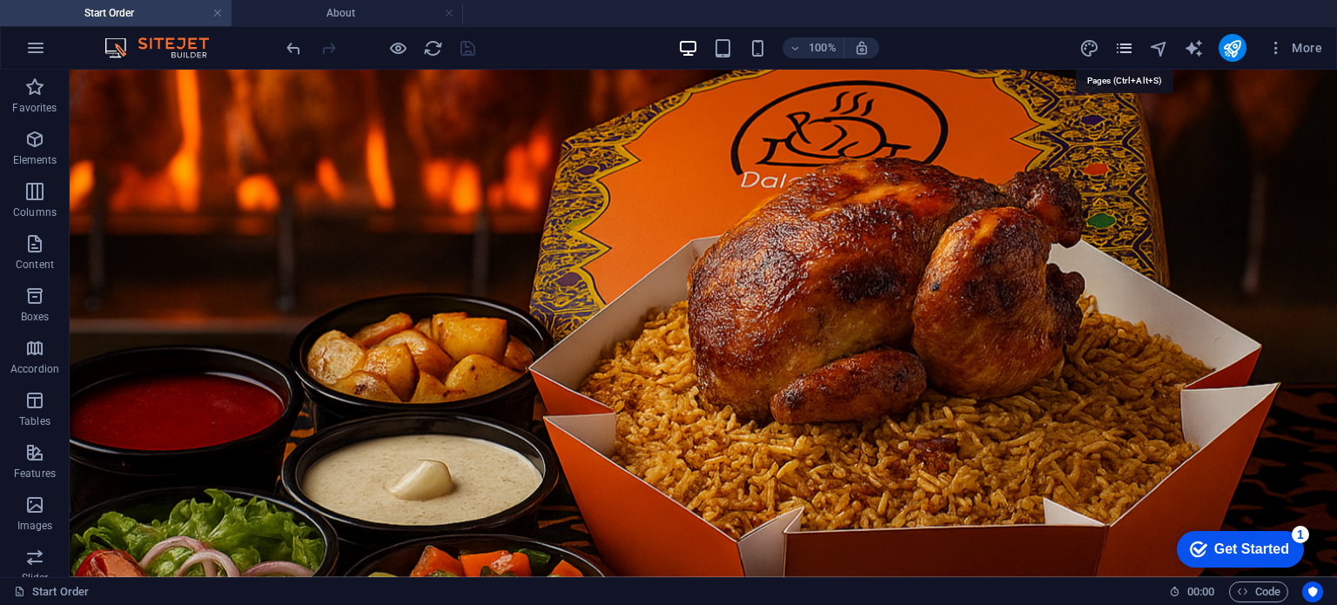
click at [1121, 44] on icon "pages" at bounding box center [1124, 48] width 20 height 20
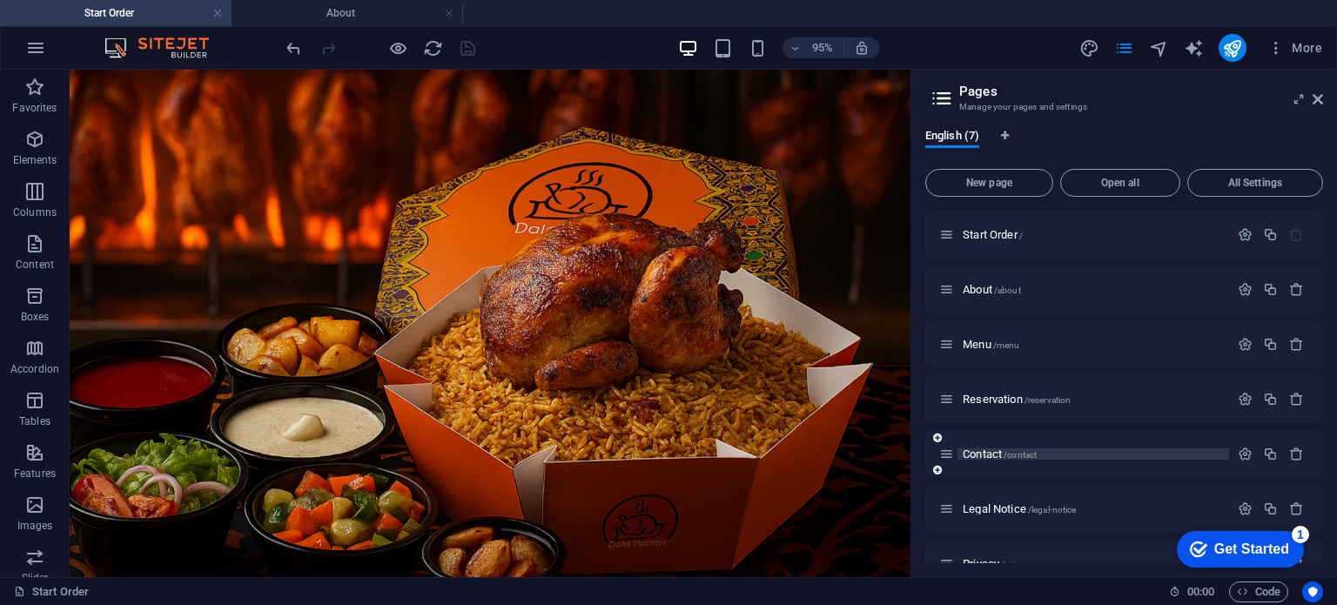
click at [975, 459] on span "Contact /contact" at bounding box center [1000, 453] width 74 height 13
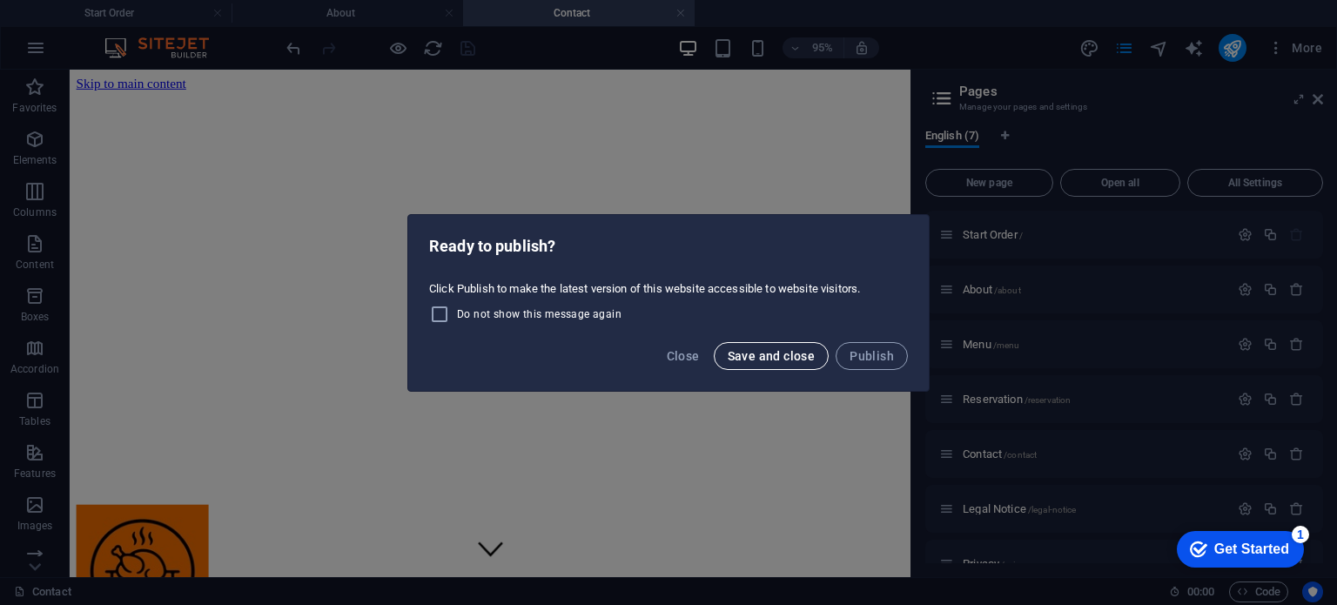
click at [750, 361] on span "Save and close" at bounding box center [772, 356] width 88 height 14
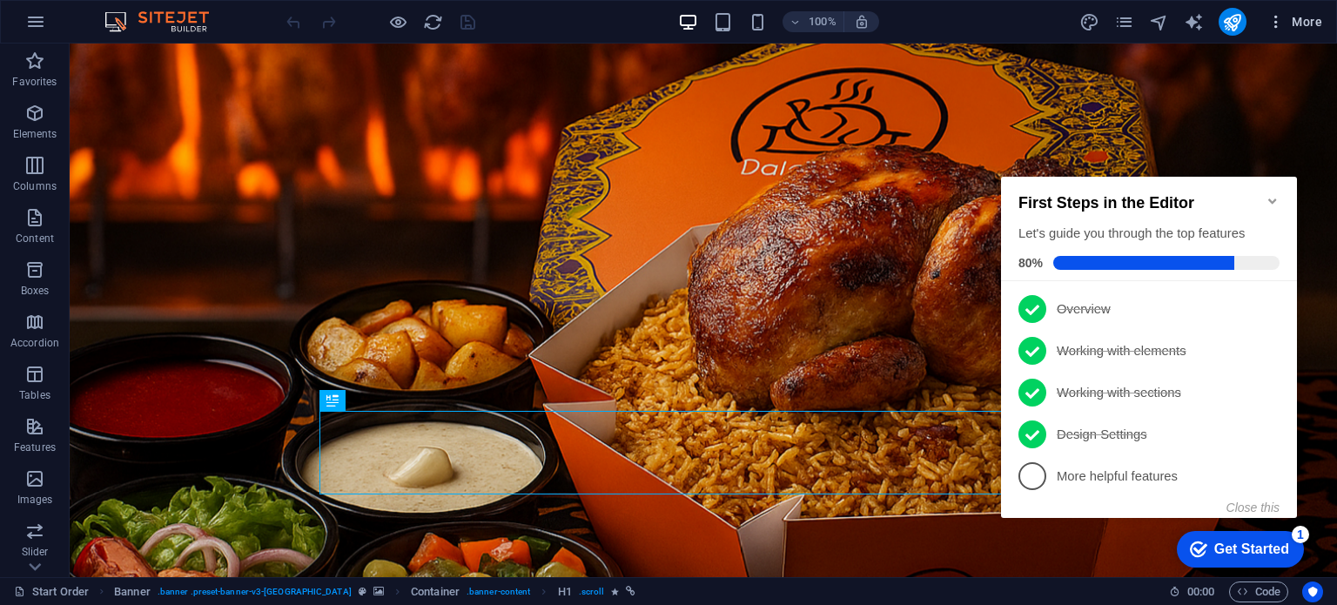
click at [1274, 23] on icon "button" at bounding box center [1275, 21] width 17 height 17
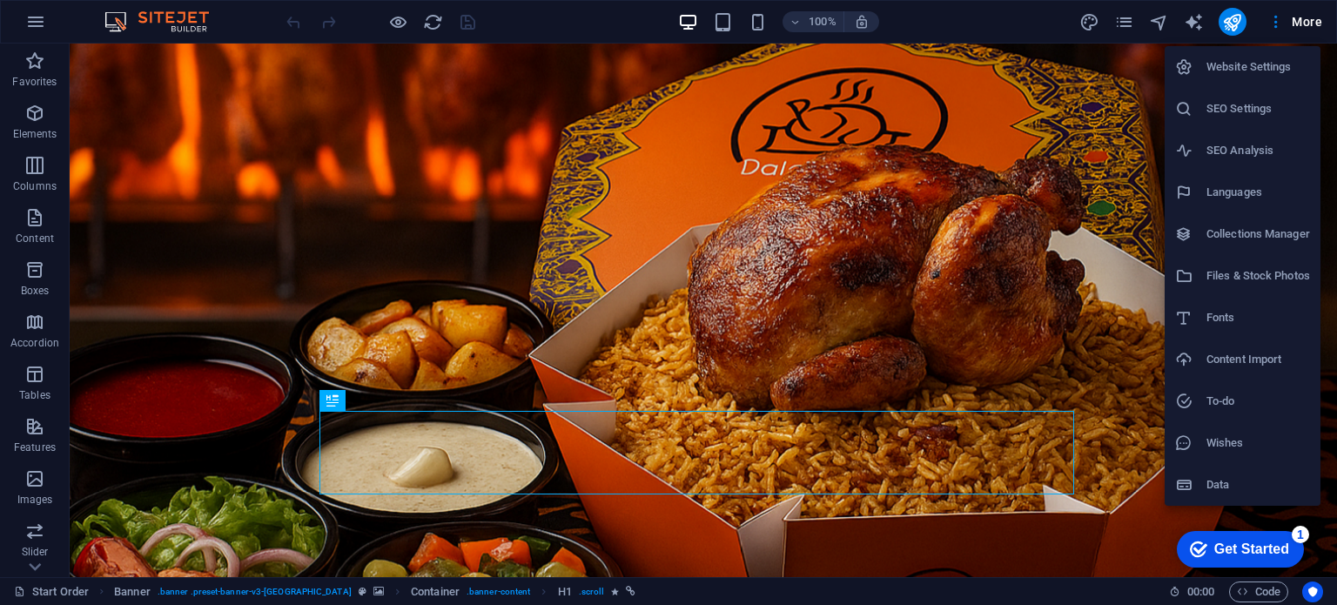
click at [1261, 65] on h6 "Website Settings" at bounding box center [1258, 67] width 104 height 21
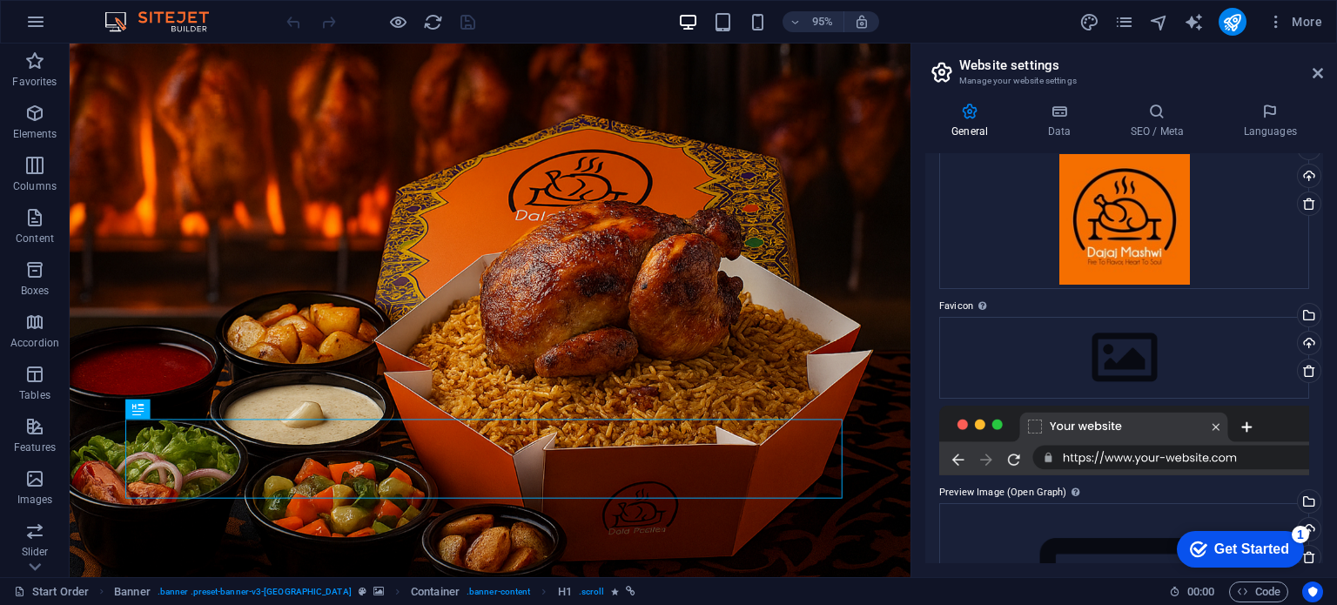
scroll to position [88, 0]
click at [1309, 335] on div "Upload" at bounding box center [1307, 344] width 26 height 26
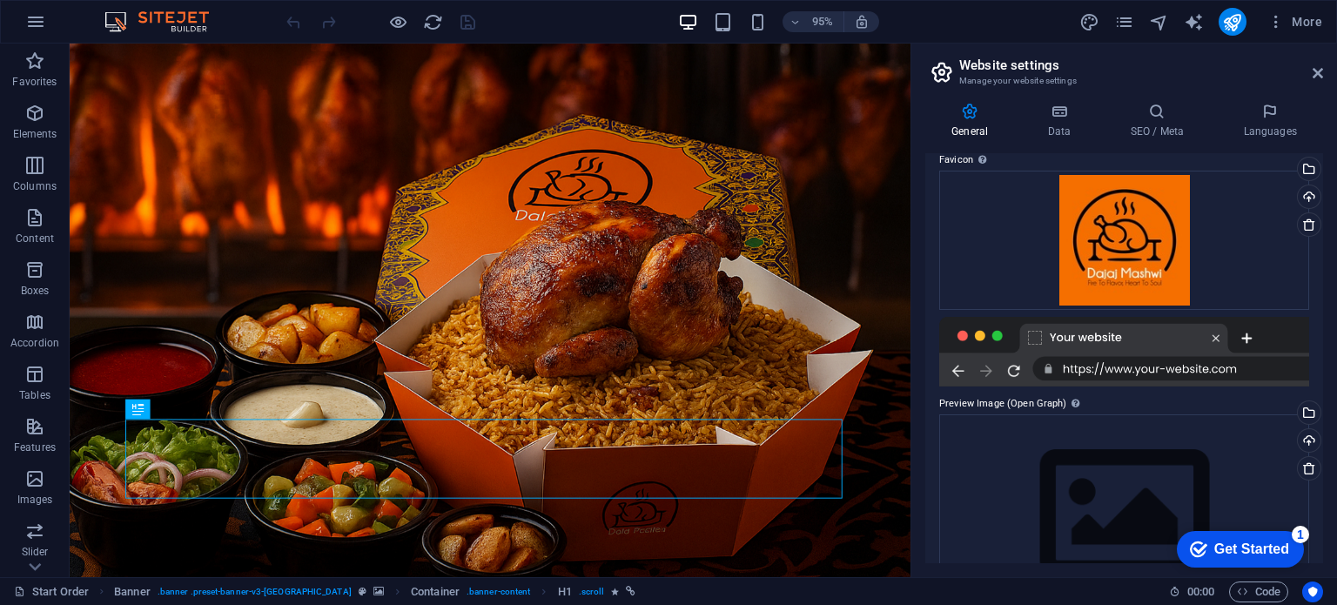
scroll to position [297, 0]
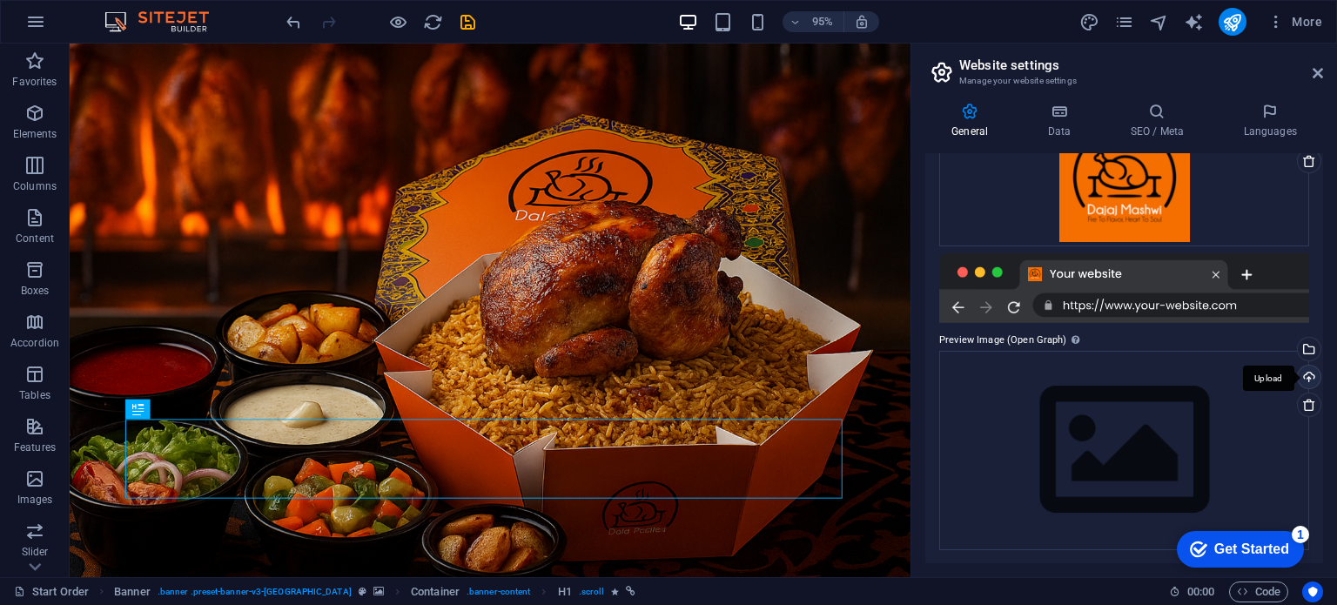
click at [1304, 373] on div "Upload" at bounding box center [1307, 379] width 26 height 26
click at [1294, 351] on div "Select files from the file manager, stock photos, or upload file(s)" at bounding box center [1237, 350] width 113 height 65
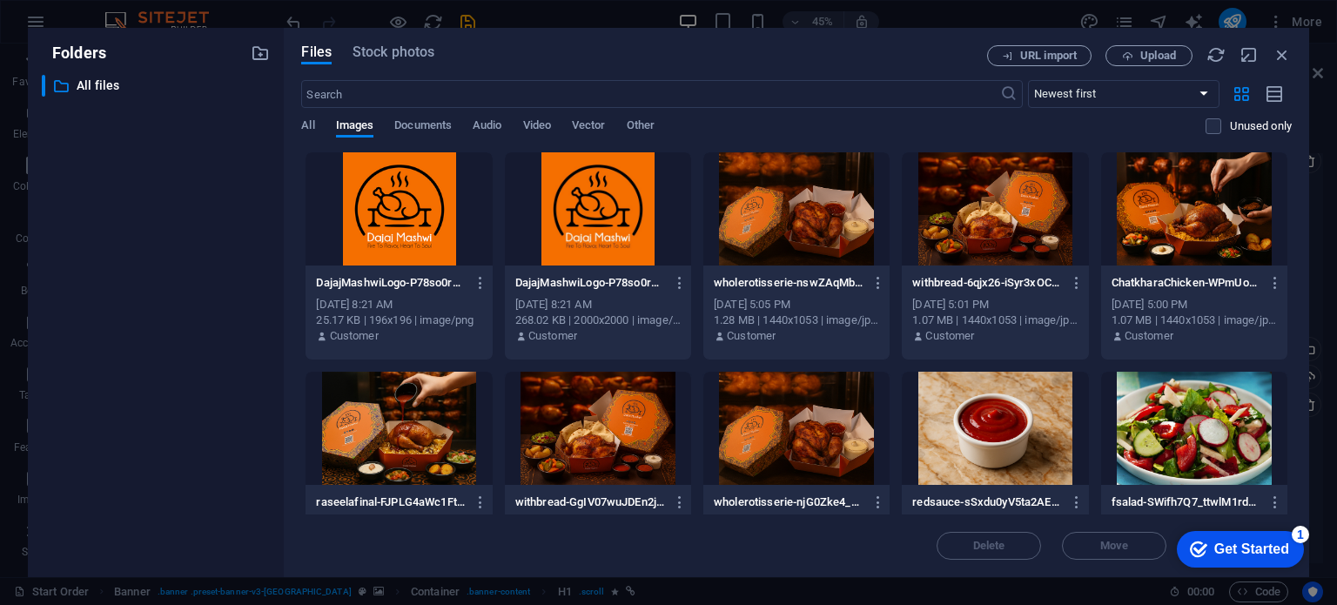
click at [595, 417] on div at bounding box center [598, 428] width 186 height 113
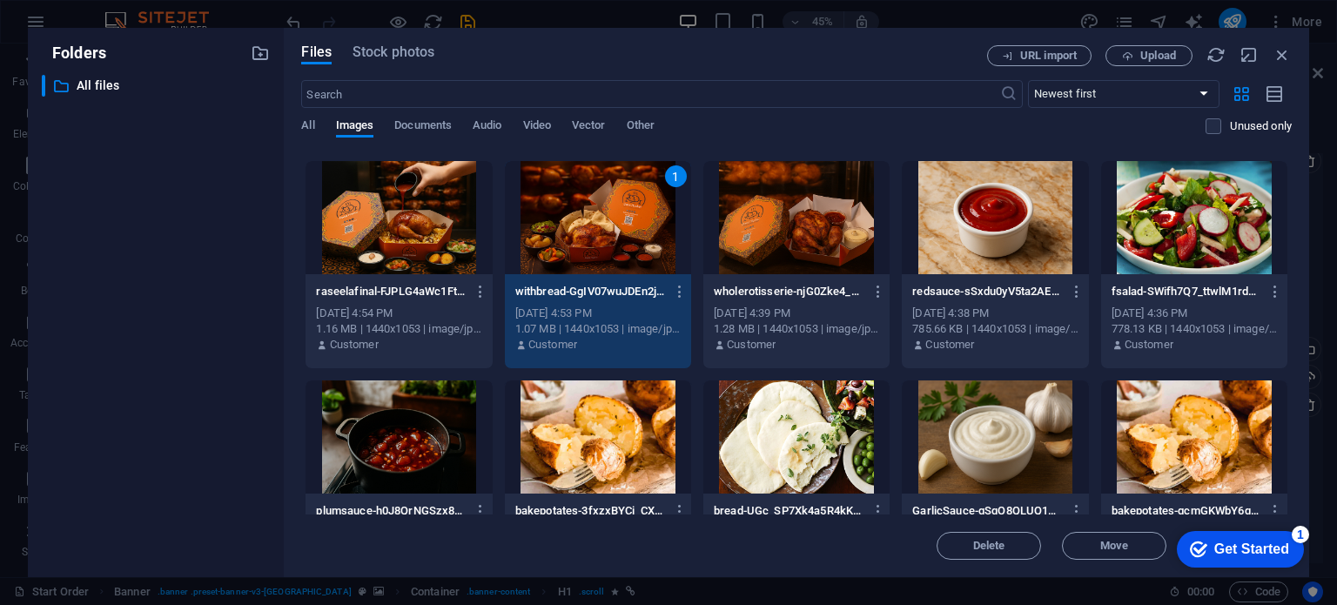
scroll to position [212, 0]
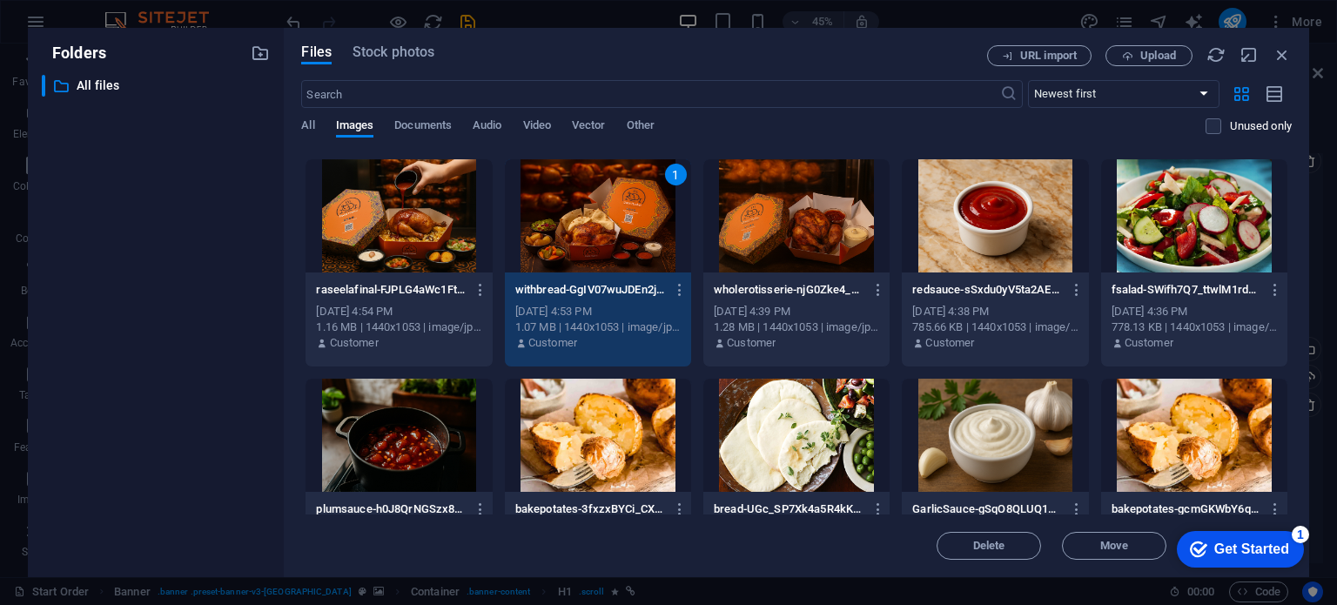
click at [630, 213] on div "1" at bounding box center [598, 215] width 186 height 113
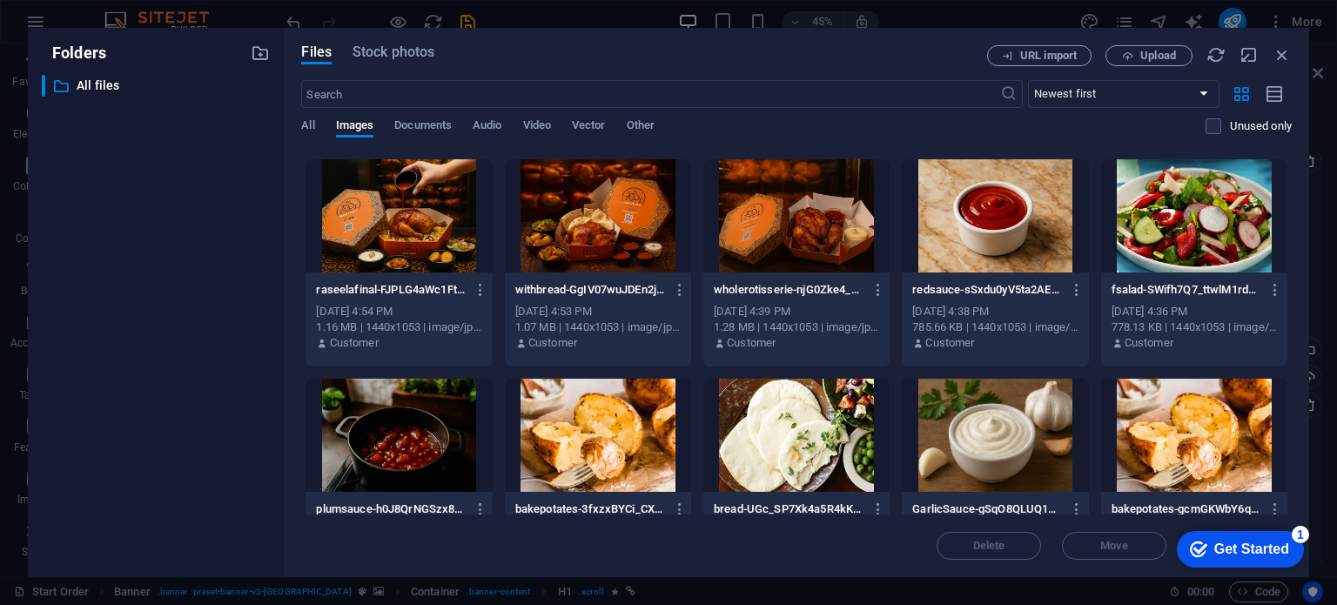
click at [630, 213] on div at bounding box center [598, 215] width 186 height 113
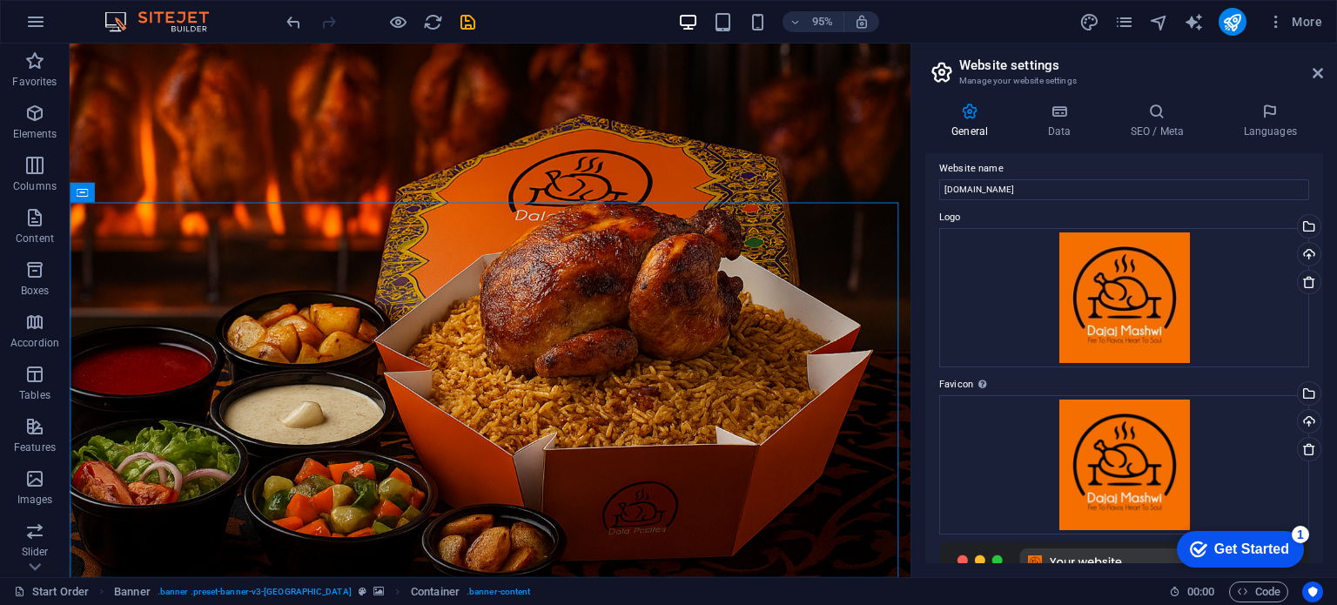
scroll to position [6, 0]
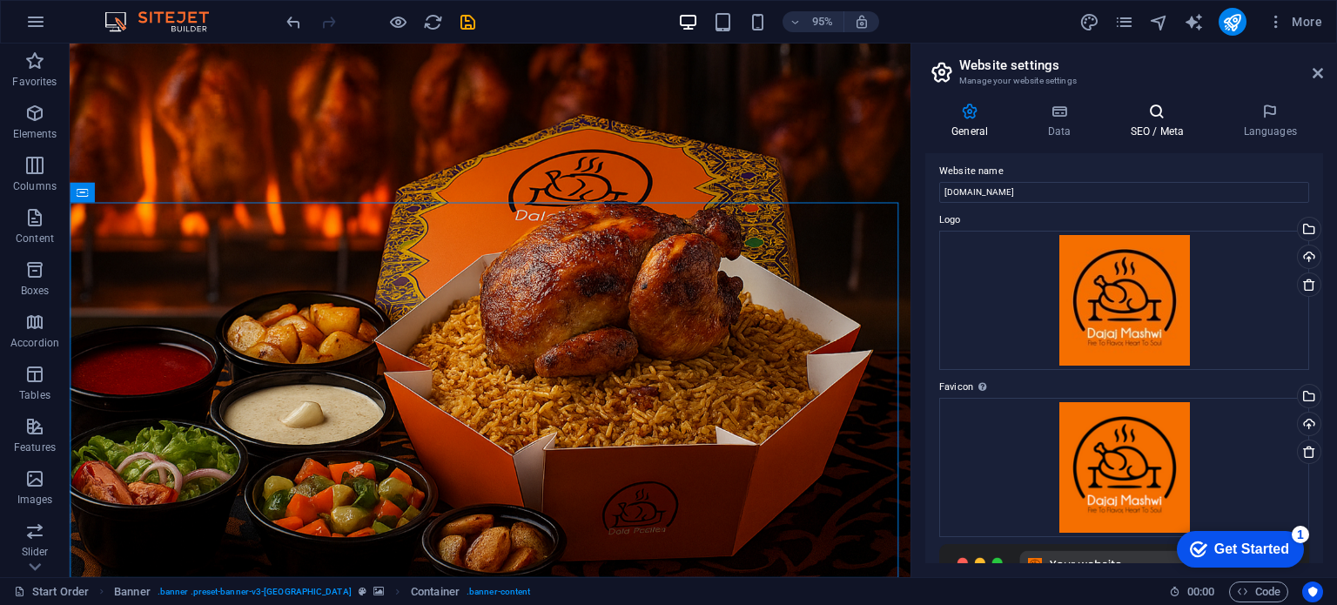
click at [1153, 121] on h4 "SEO / Meta" at bounding box center [1160, 121] width 113 height 37
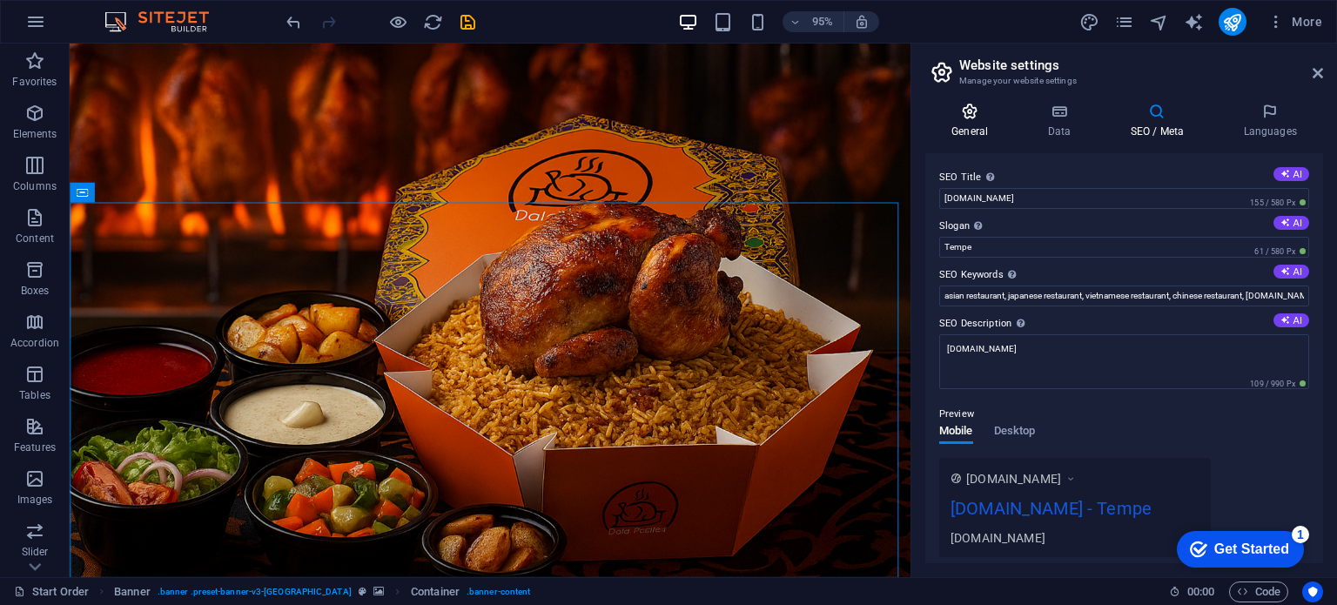
click at [973, 120] on h4 "General" at bounding box center [973, 121] width 96 height 37
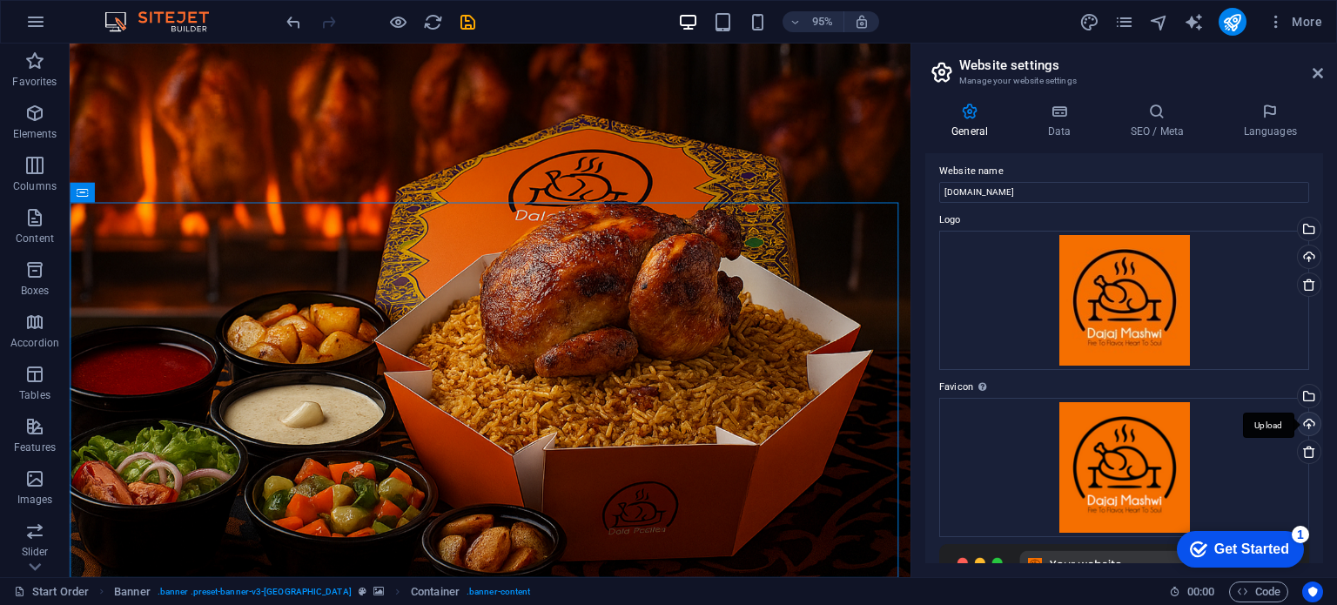
click at [1309, 421] on div "Upload" at bounding box center [1307, 426] width 26 height 26
click at [1294, 393] on div "Select files from the file manager, stock photos, or upload file(s)" at bounding box center [1237, 397] width 113 height 65
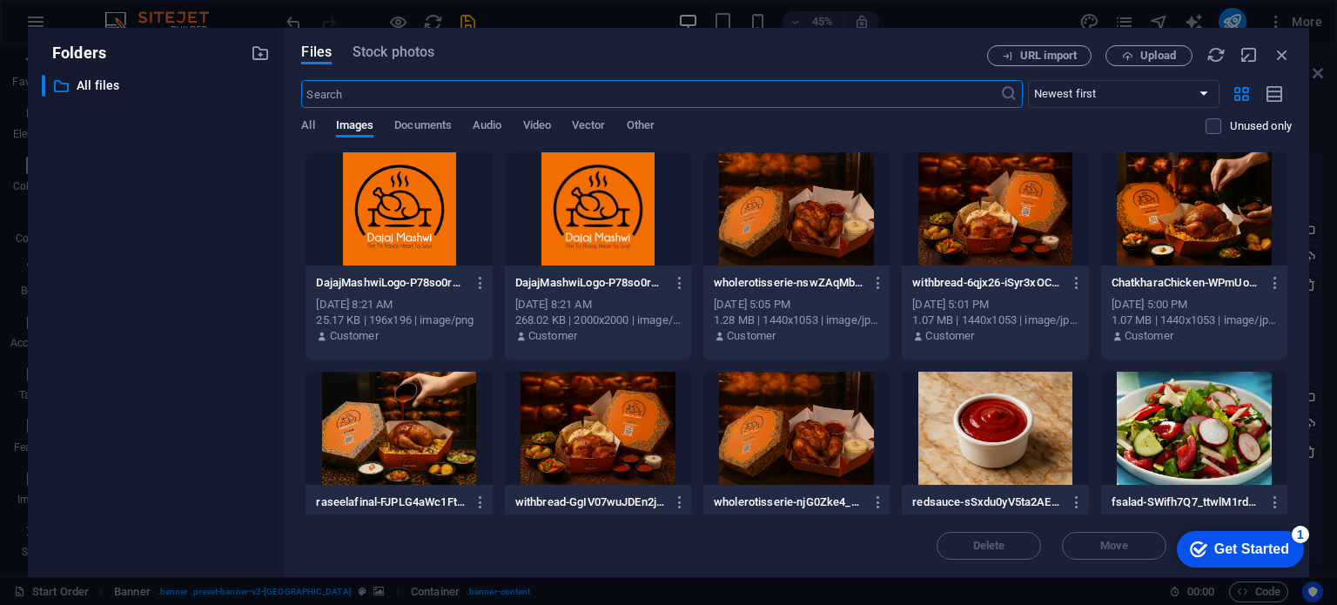
click at [588, 218] on div at bounding box center [598, 208] width 186 height 113
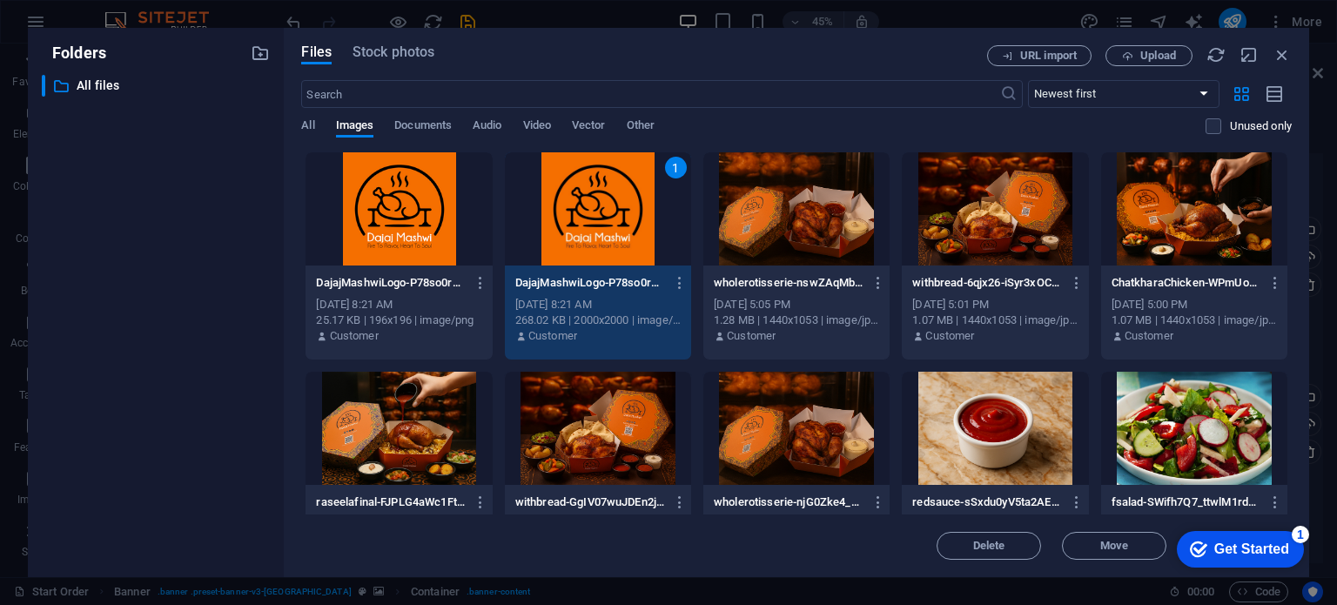
click at [588, 218] on div "1" at bounding box center [598, 208] width 186 height 113
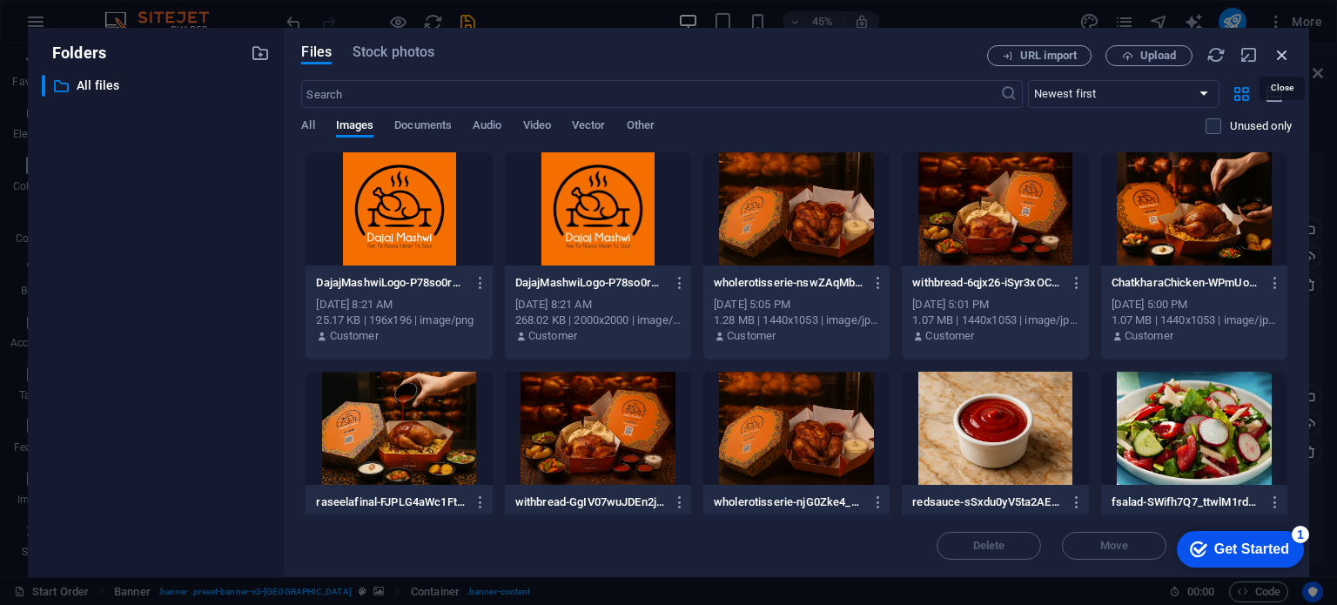
click at [1283, 51] on icon "button" at bounding box center [1281, 54] width 19 height 19
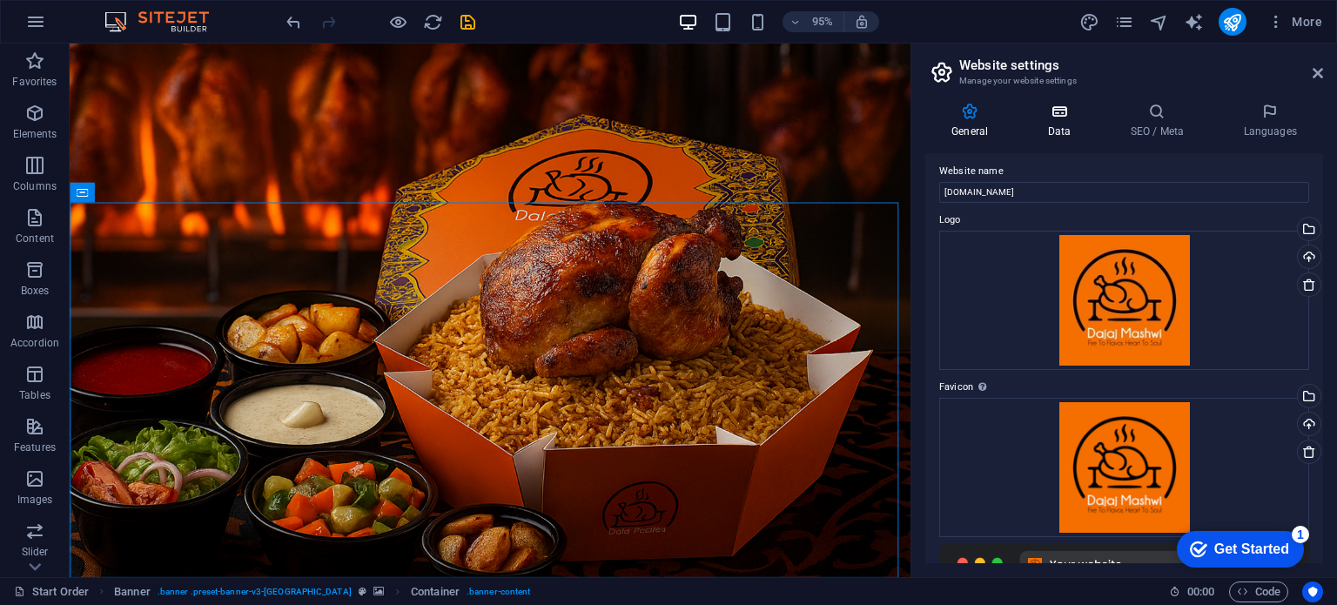
click at [1064, 131] on h4 "Data" at bounding box center [1062, 121] width 83 height 37
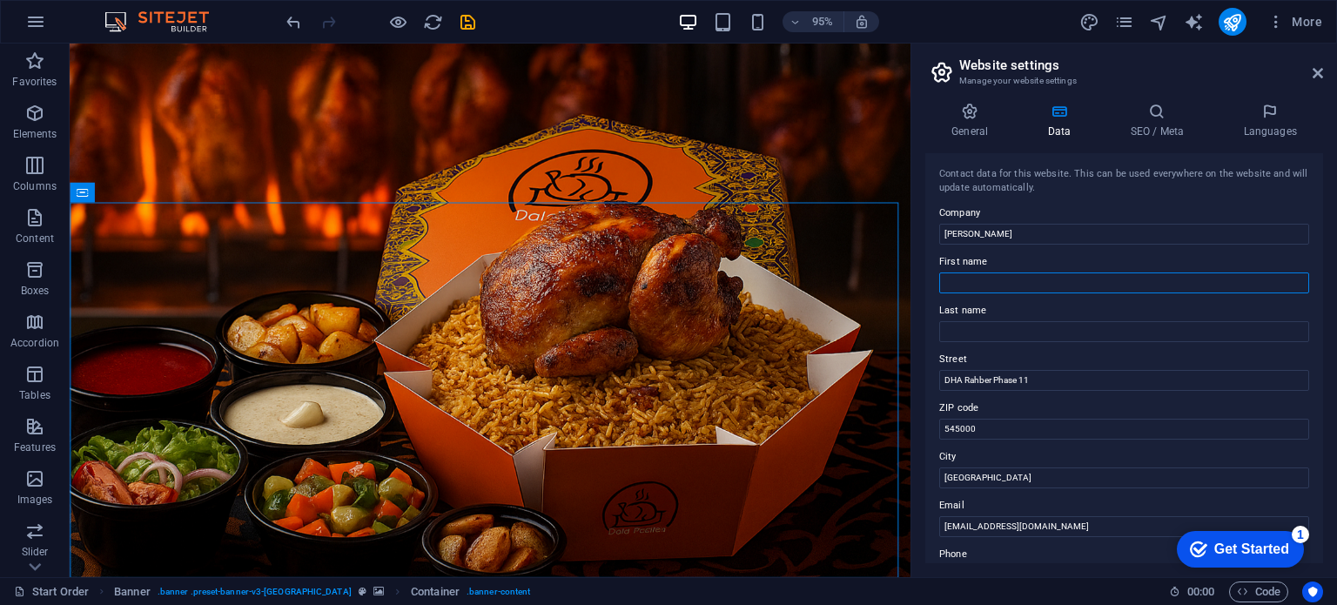
click at [1030, 285] on input "First name" at bounding box center [1124, 282] width 370 height 21
click at [991, 385] on input "DHA Rahber Phase 11" at bounding box center [1124, 380] width 370 height 21
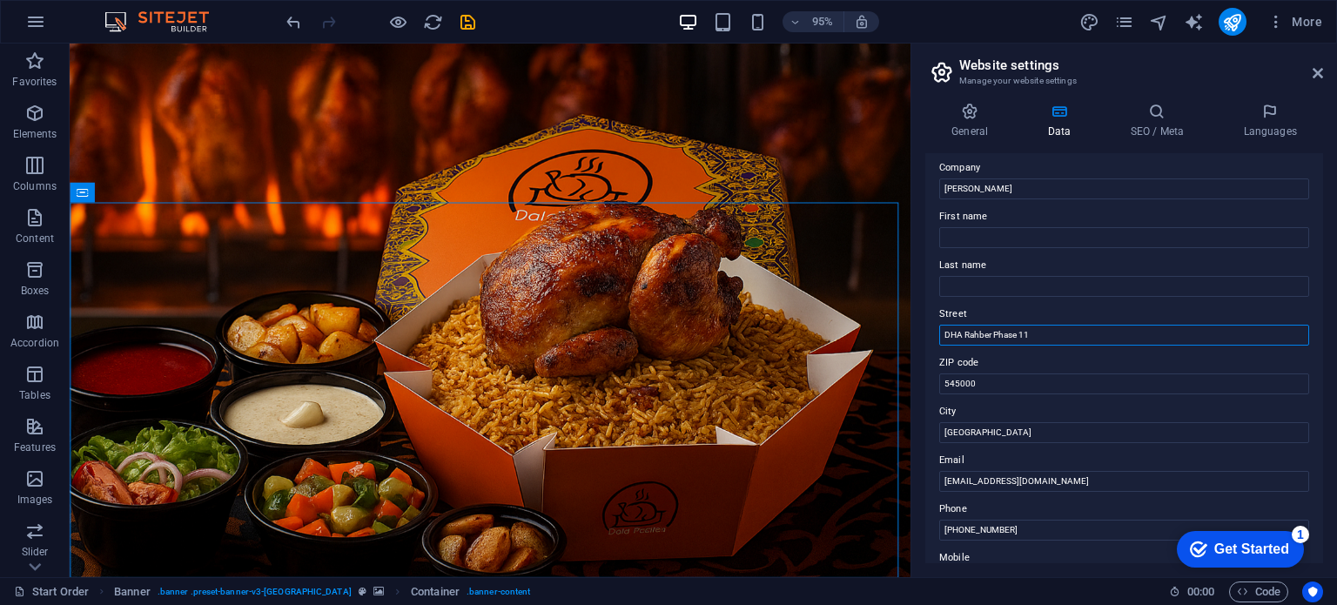
scroll to position [0, 0]
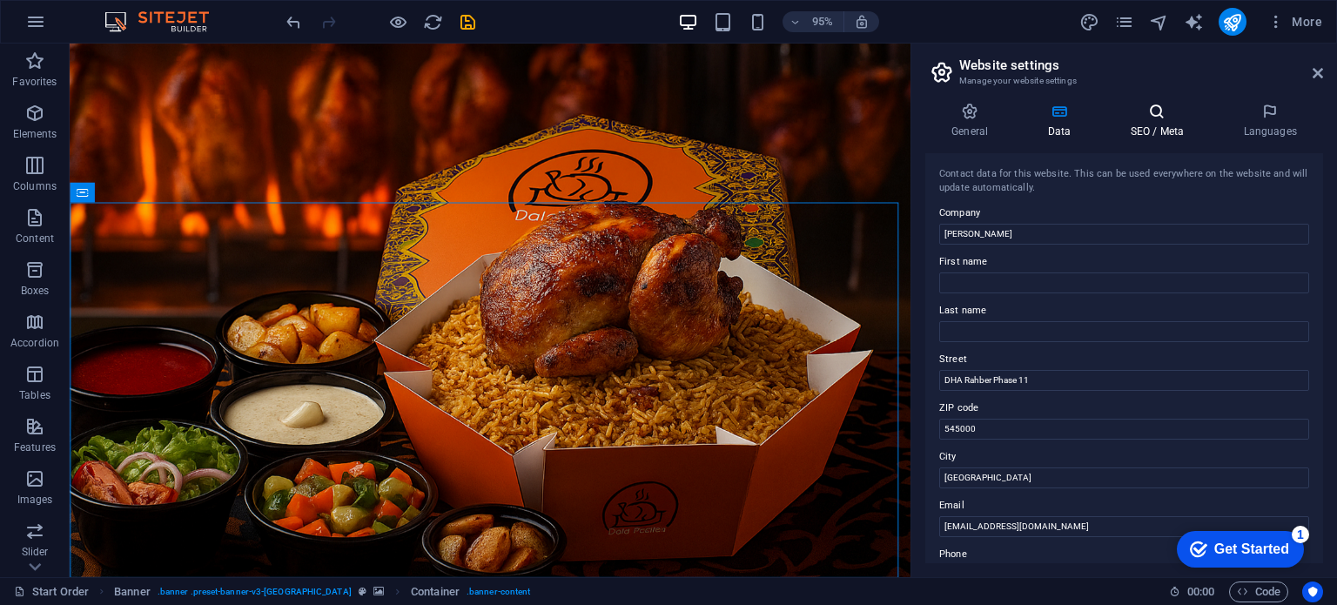
click at [1157, 121] on h4 "SEO / Meta" at bounding box center [1160, 121] width 113 height 37
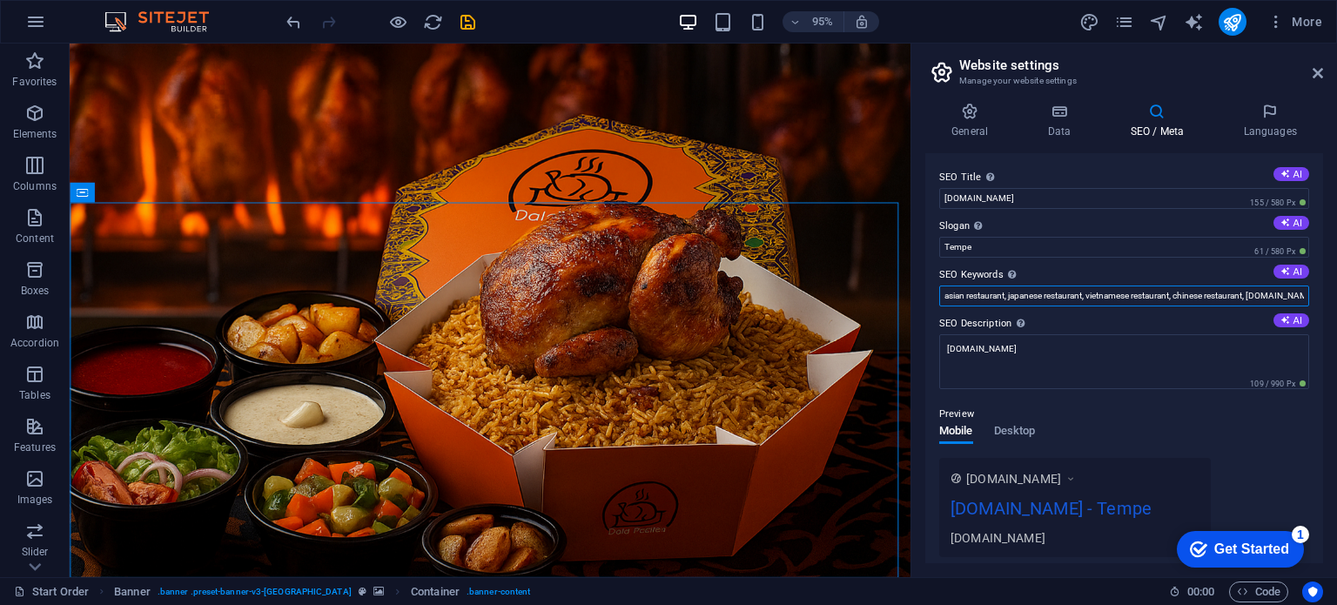
click at [1059, 298] on input "asian restaurant, japanese restaurant, vietnamese restaurant, chinese restauran…" at bounding box center [1124, 295] width 370 height 21
type input "Chicken Road, Rotisserie Chicken, Grill Chicken, Arabic Restraunt, arbic dishes…"
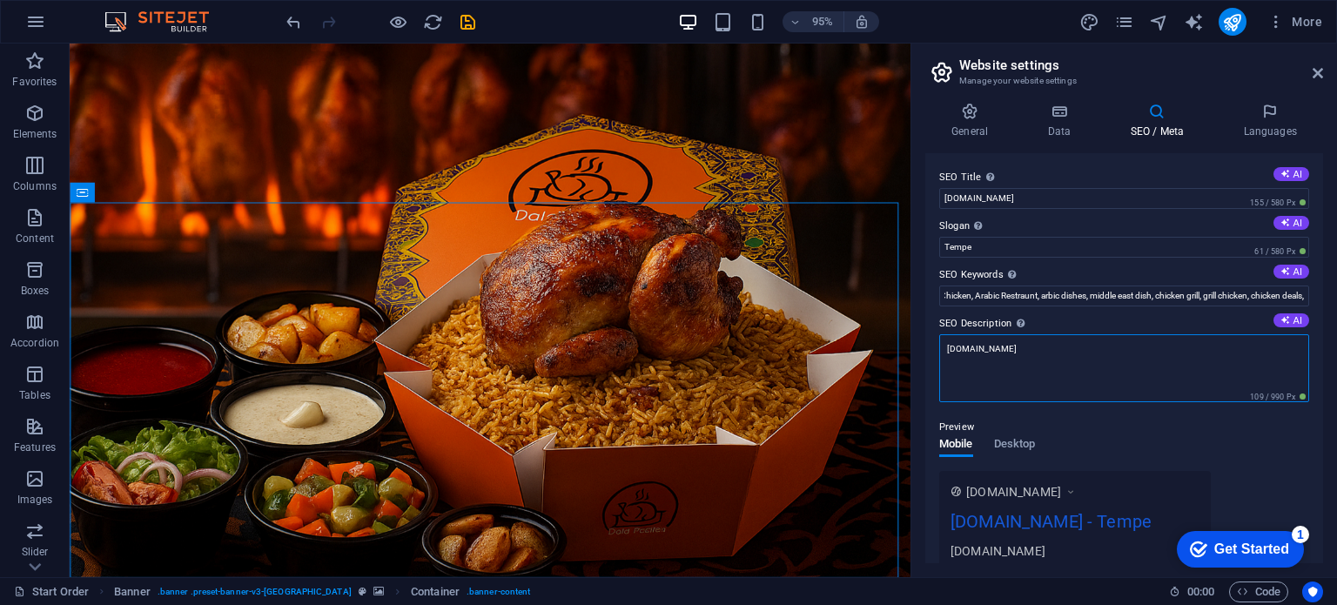
scroll to position [0, 0]
click at [1027, 344] on textarea "dajajmashwi.com" at bounding box center [1124, 368] width 370 height 68
paste textarea "Discover the authentic taste of Middle Eastern flavors at Dajaj Mashwi. Special…"
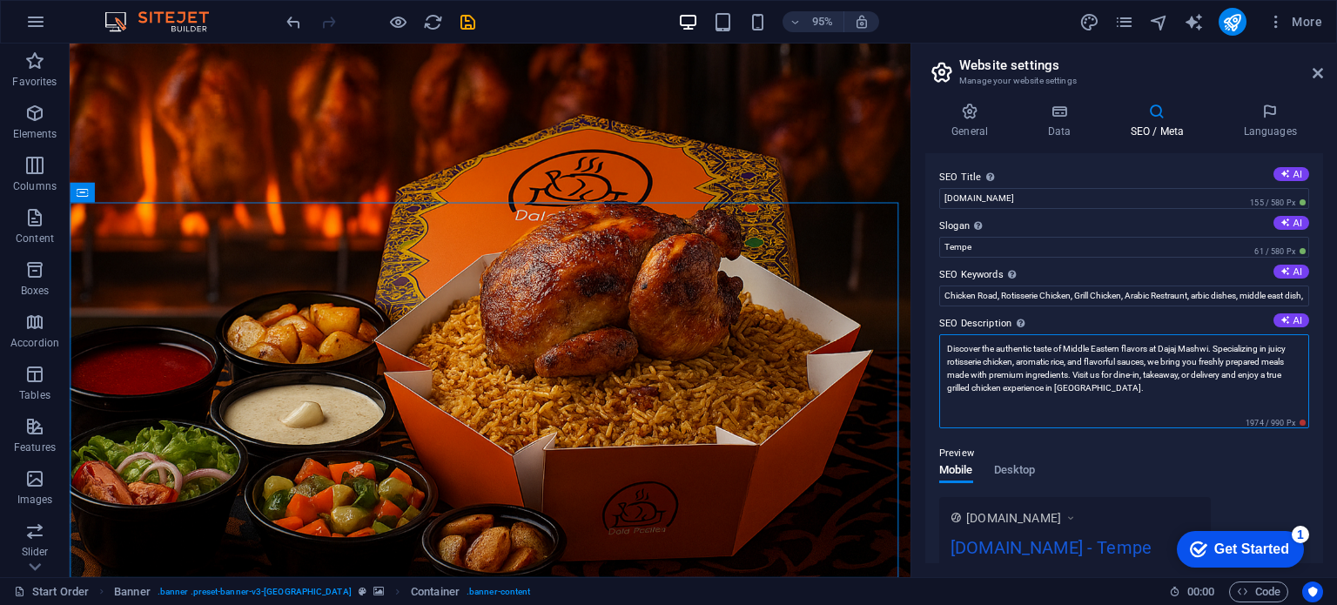
type textarea "Discover the authentic taste of Middle Eastern flavors at Dajaj Mashwi. Special…"
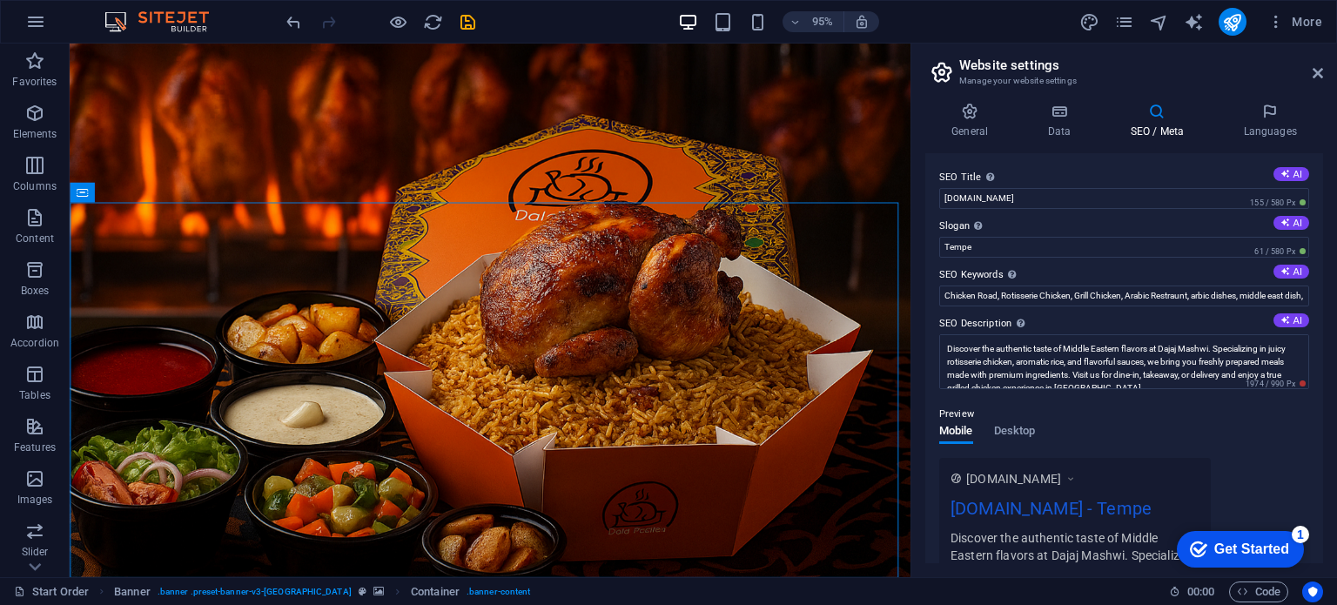
click at [1245, 552] on div "Get Started" at bounding box center [1251, 549] width 75 height 16
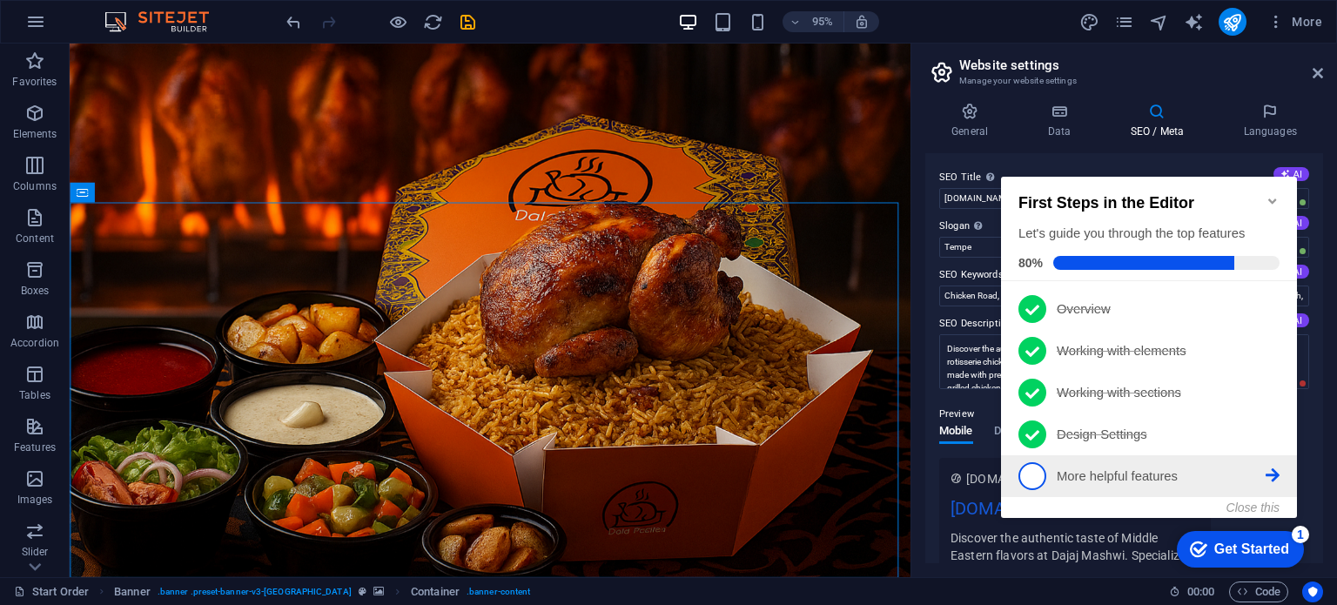
click at [1036, 474] on span "5" at bounding box center [1032, 476] width 28 height 28
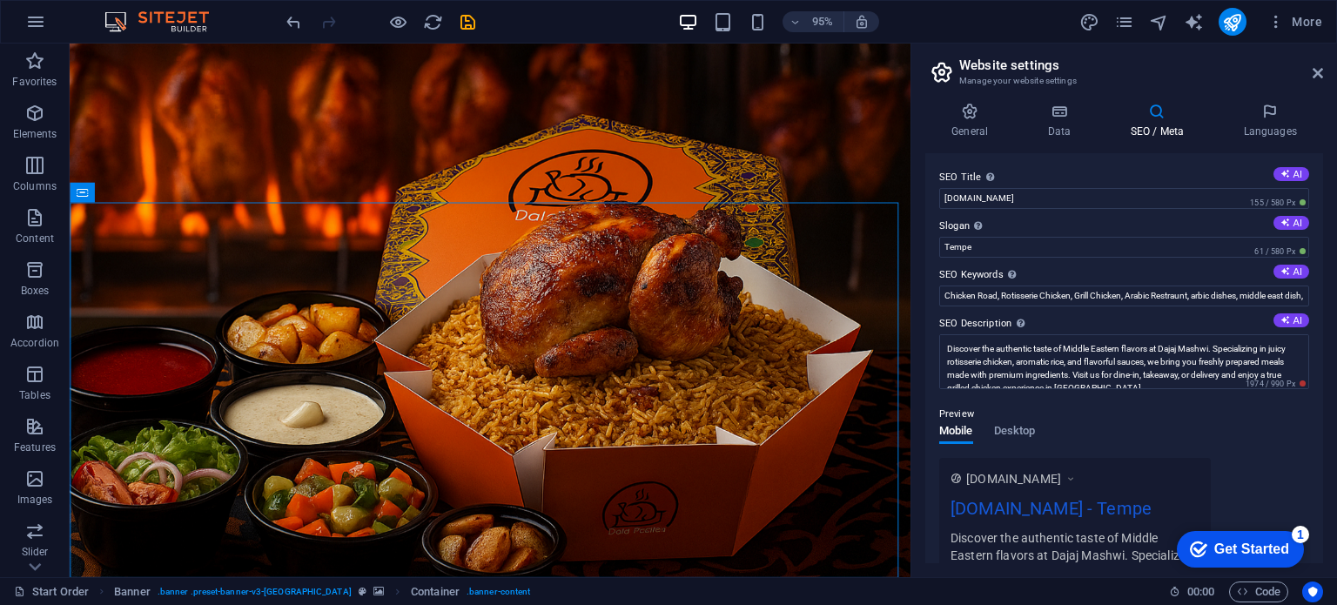
click at [1214, 552] on div "Get Started" at bounding box center [1251, 549] width 75 height 16
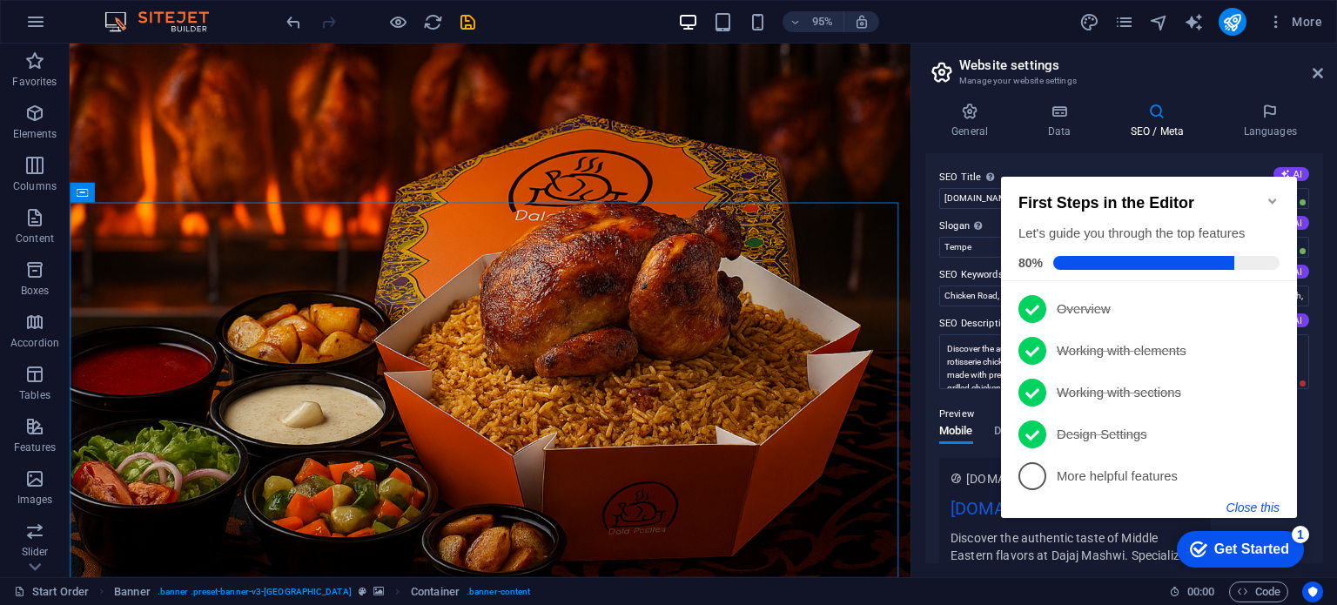
click at [1262, 500] on button "Close this" at bounding box center [1252, 507] width 53 height 14
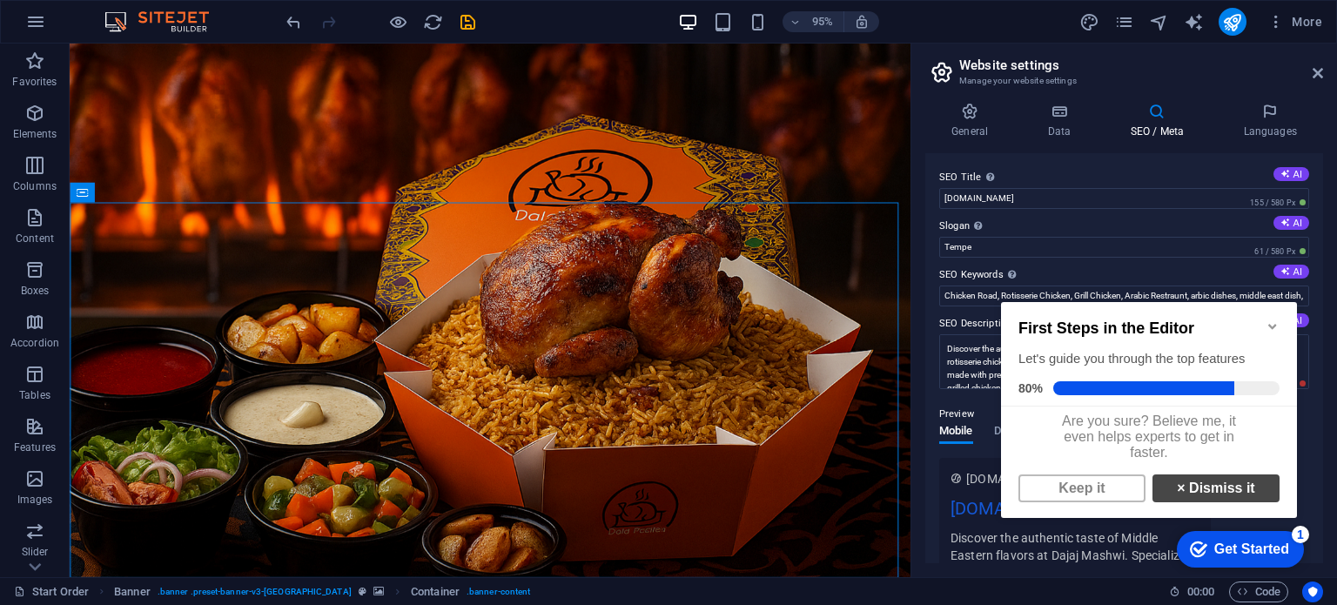
click at [1163, 495] on link "× Dismiss it" at bounding box center [1215, 488] width 127 height 28
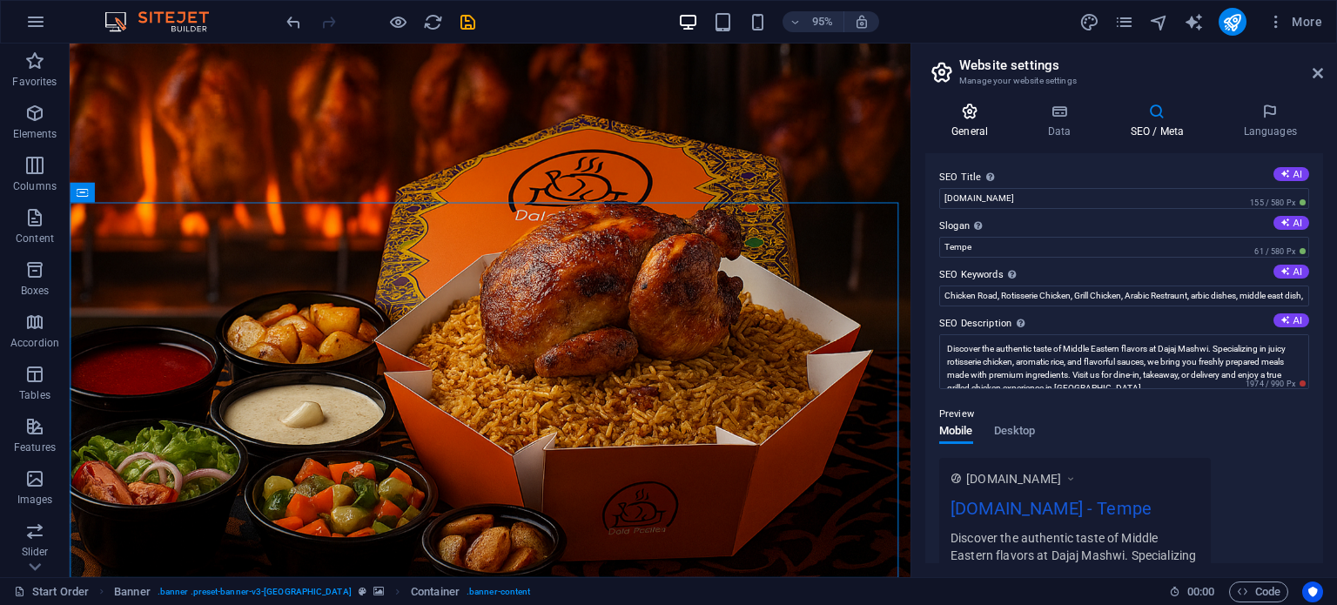
click at [971, 121] on h4 "General" at bounding box center [973, 121] width 96 height 37
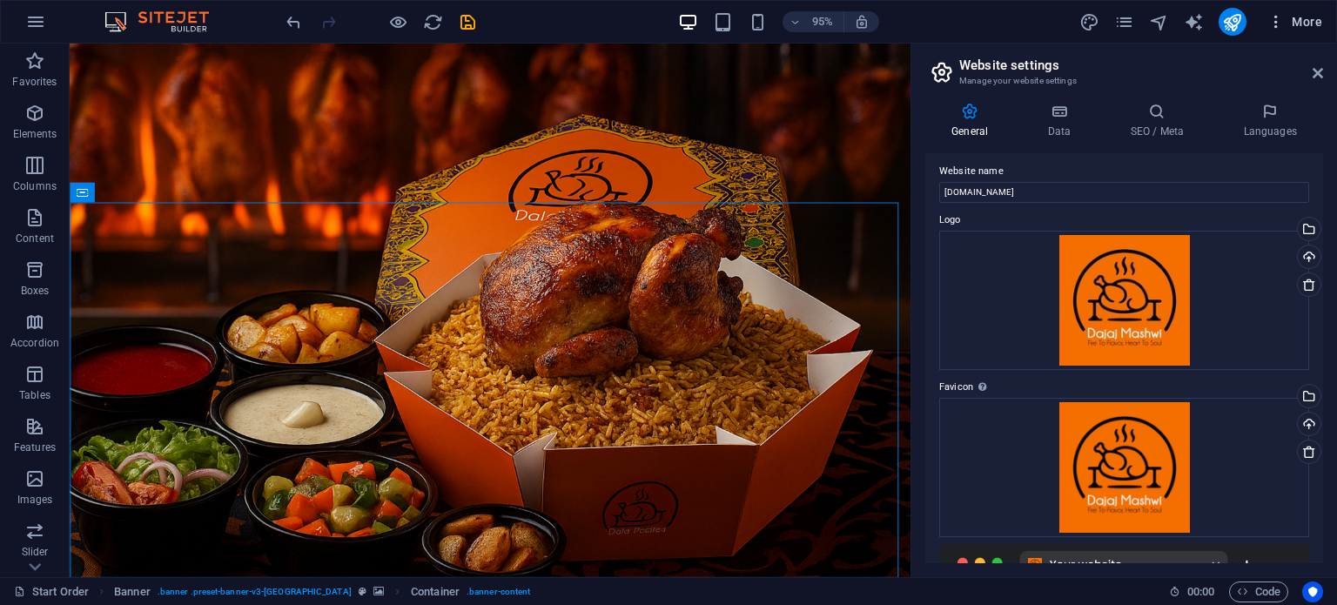
click at [1297, 26] on span "More" at bounding box center [1294, 21] width 55 height 17
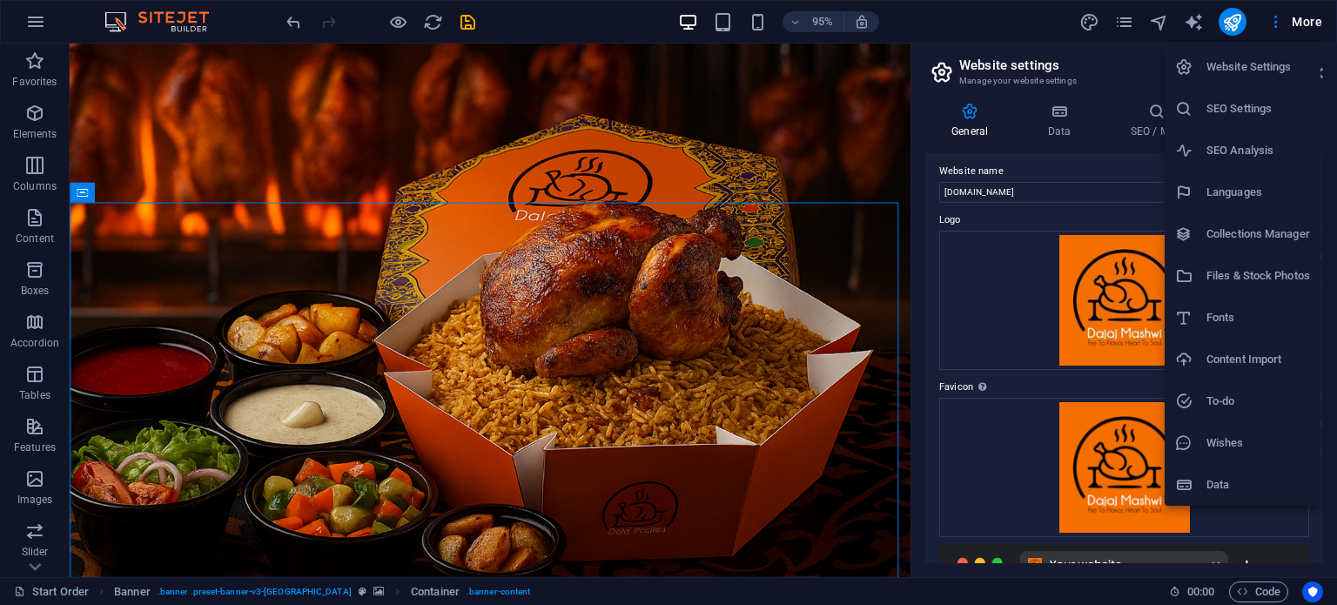
click at [1219, 105] on h6 "SEO Settings" at bounding box center [1258, 108] width 104 height 21
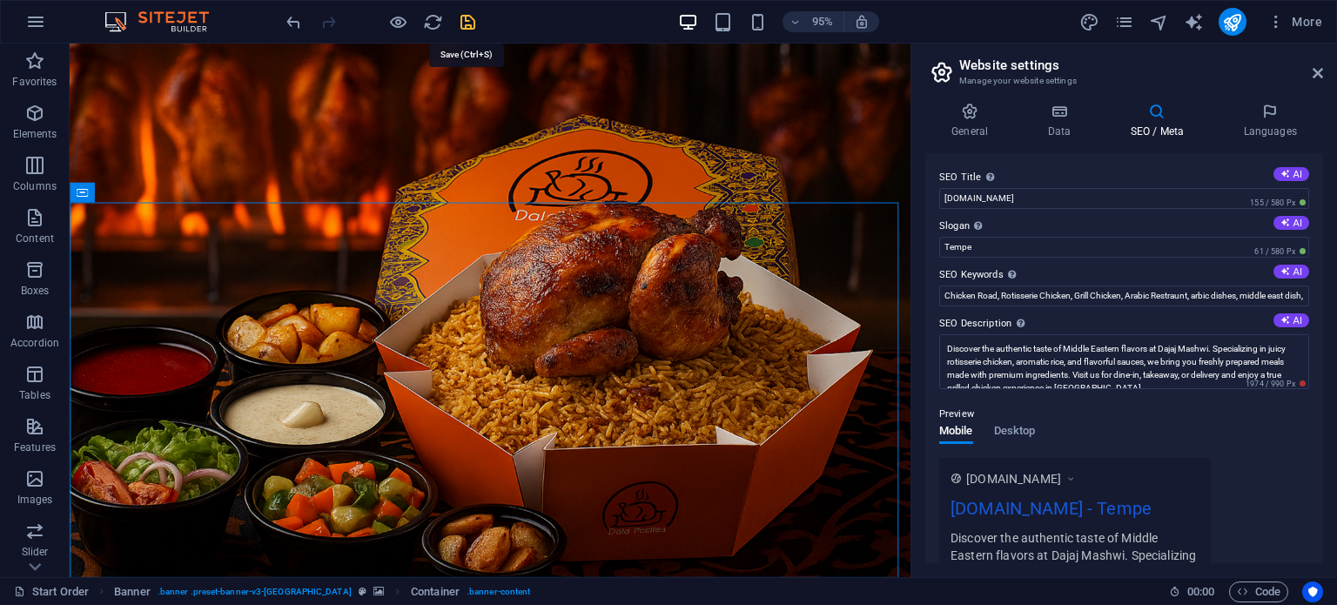
click at [467, 24] on icon "save" at bounding box center [468, 22] width 20 height 20
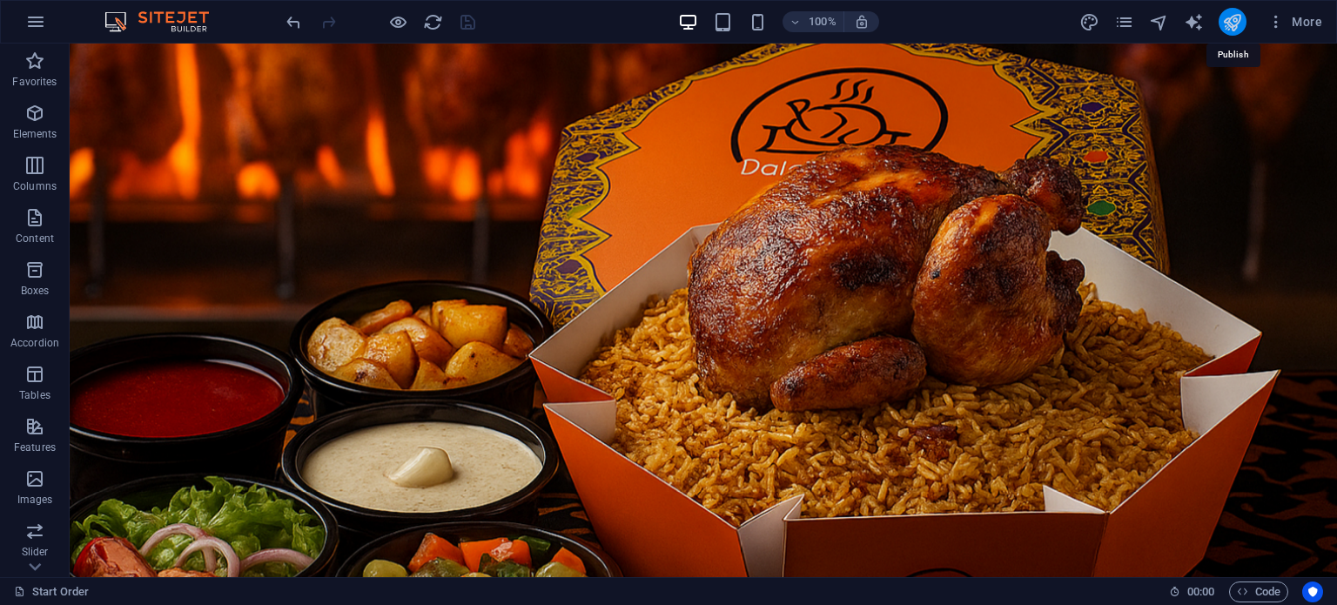
click at [1232, 17] on icon "publish" at bounding box center [1232, 22] width 20 height 20
